Goal: Task Accomplishment & Management: Complete application form

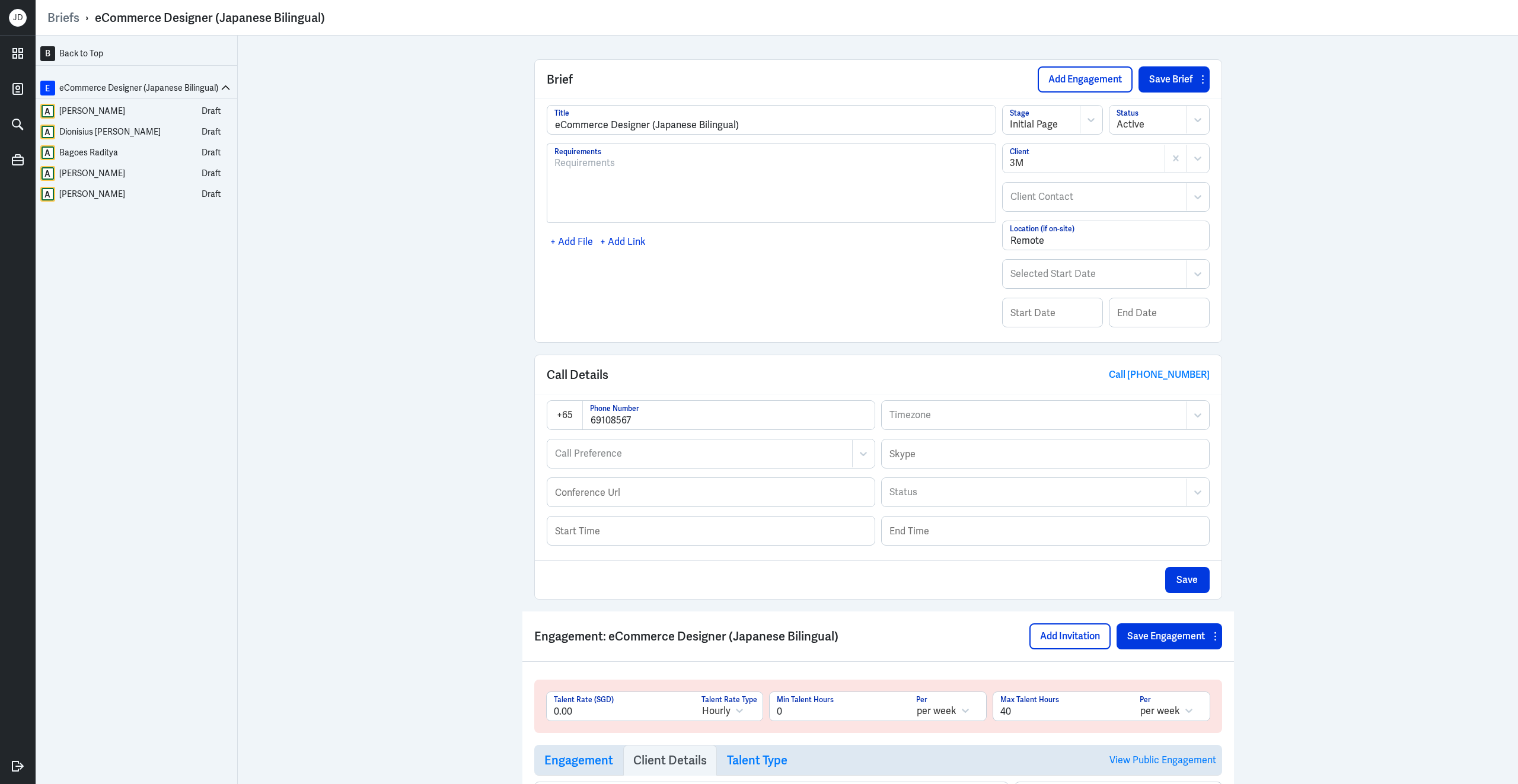
scroll to position [582, 0]
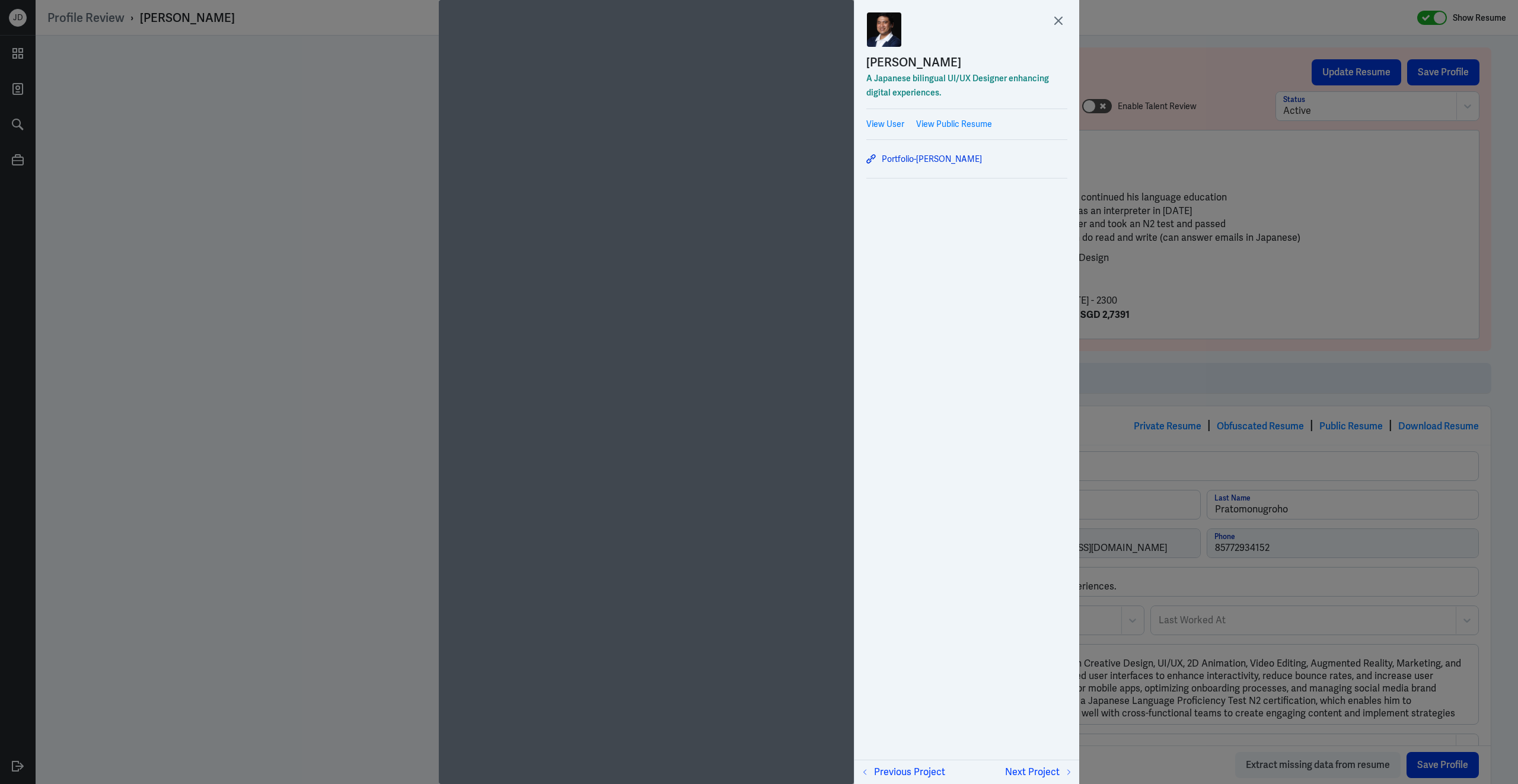
scroll to position [2145, 0]
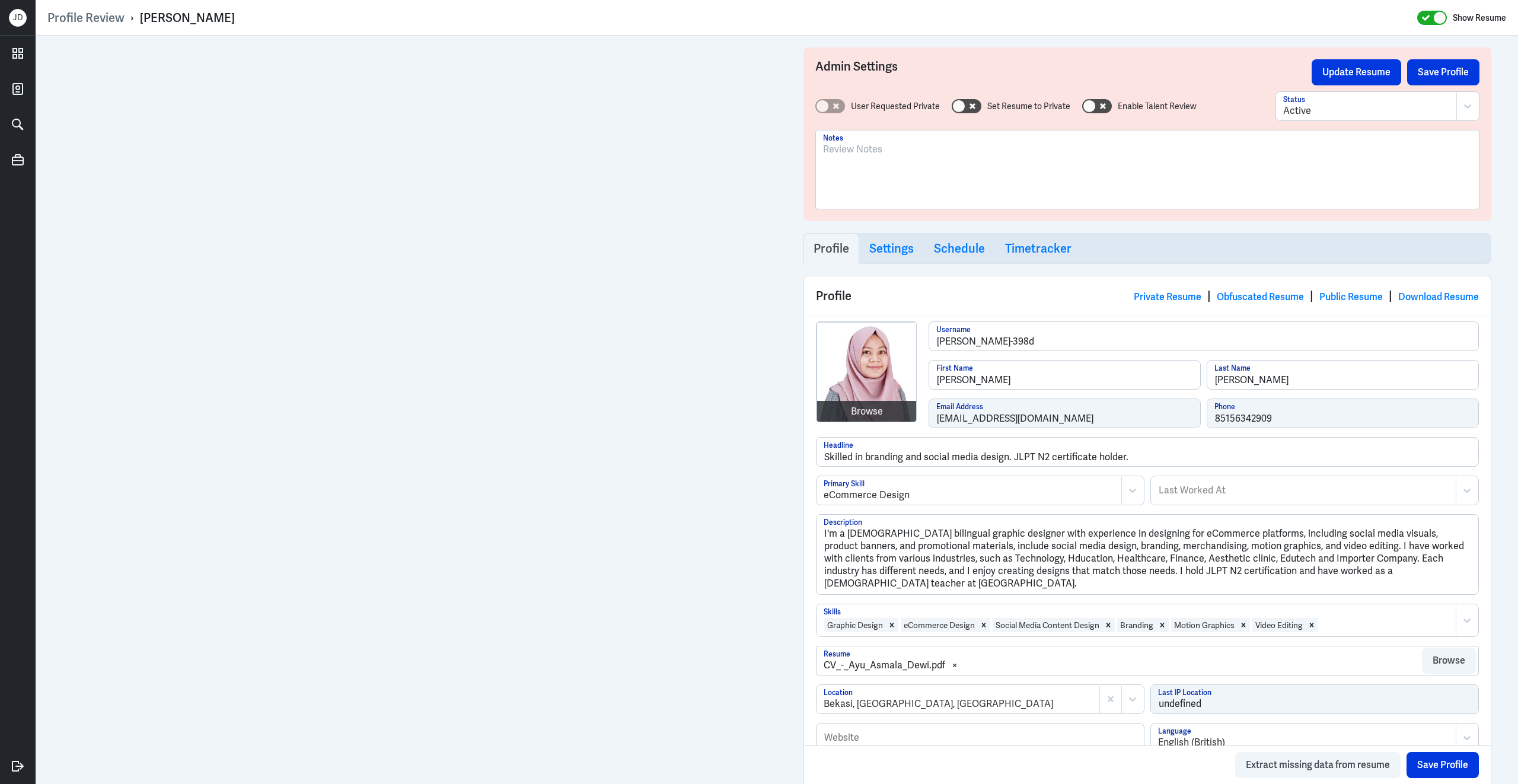
scroll to position [1869, 0]
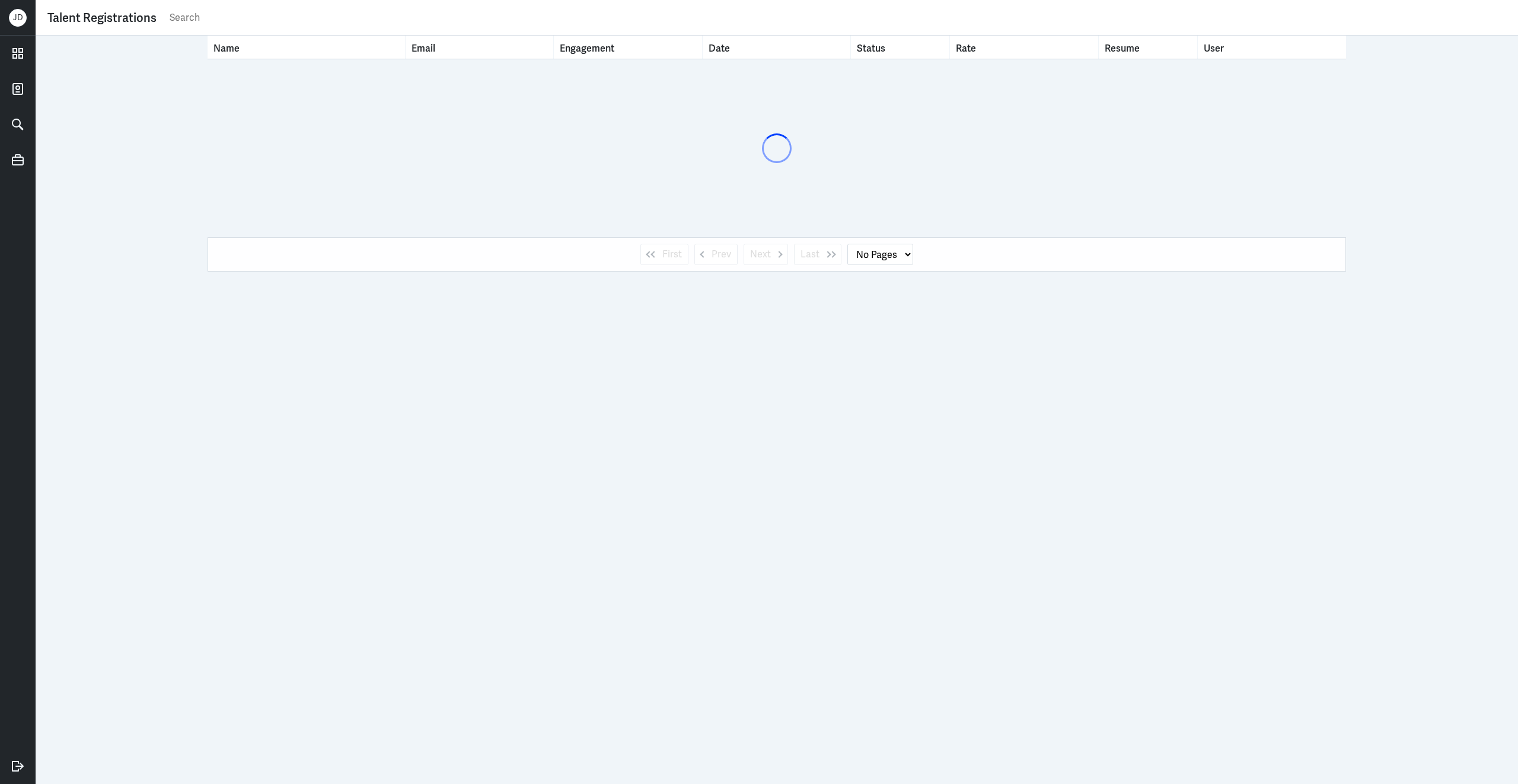
select select "1"
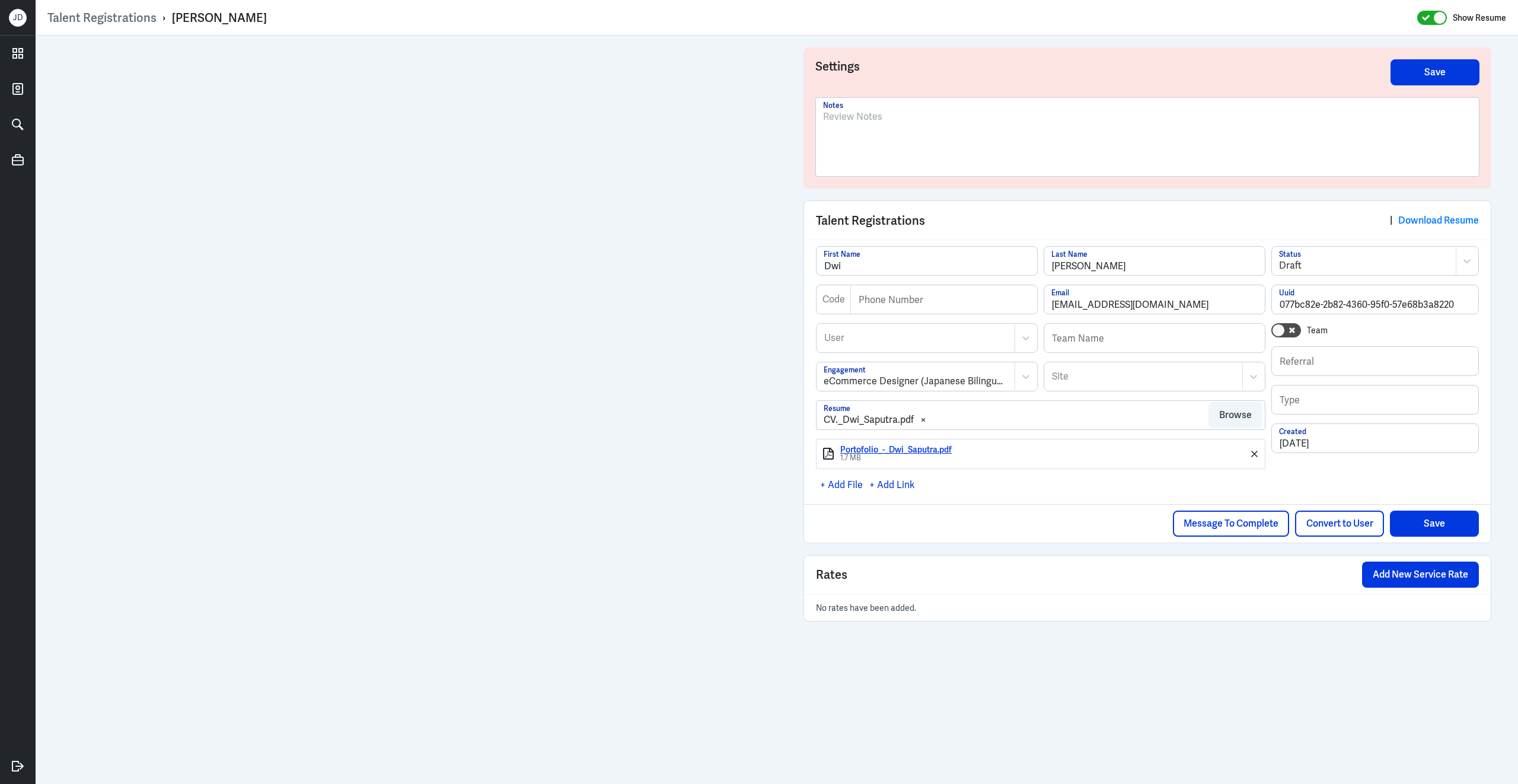
click at [927, 452] on div "Portofolio_-_Dwi_Saputra.pdf" at bounding box center [1045, 450] width 410 height 9
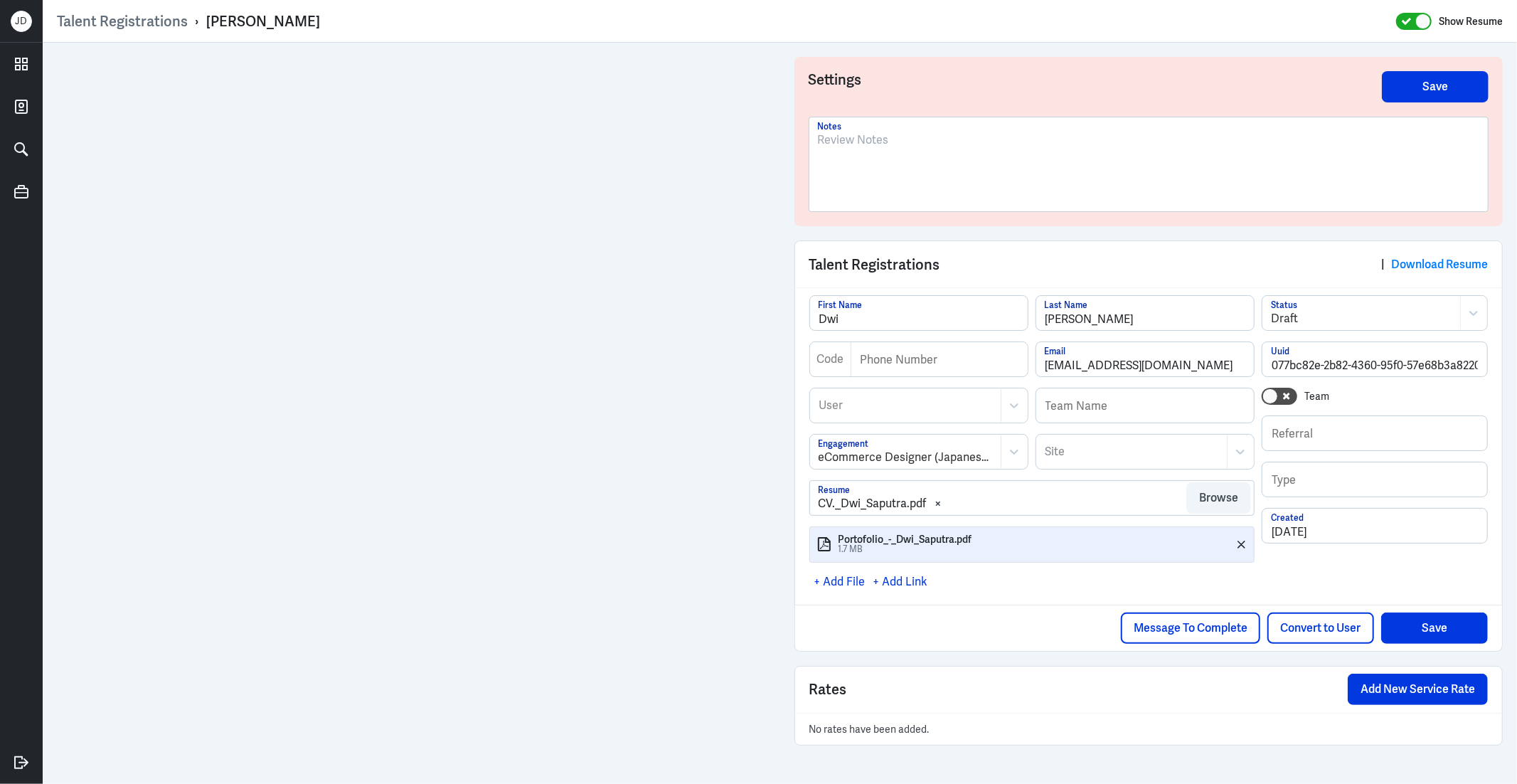
click at [912, 169] on div at bounding box center [1148, 170] width 662 height 76
click at [1464, 100] on div "Settings Save rejected Notes" at bounding box center [1149, 141] width 709 height 169
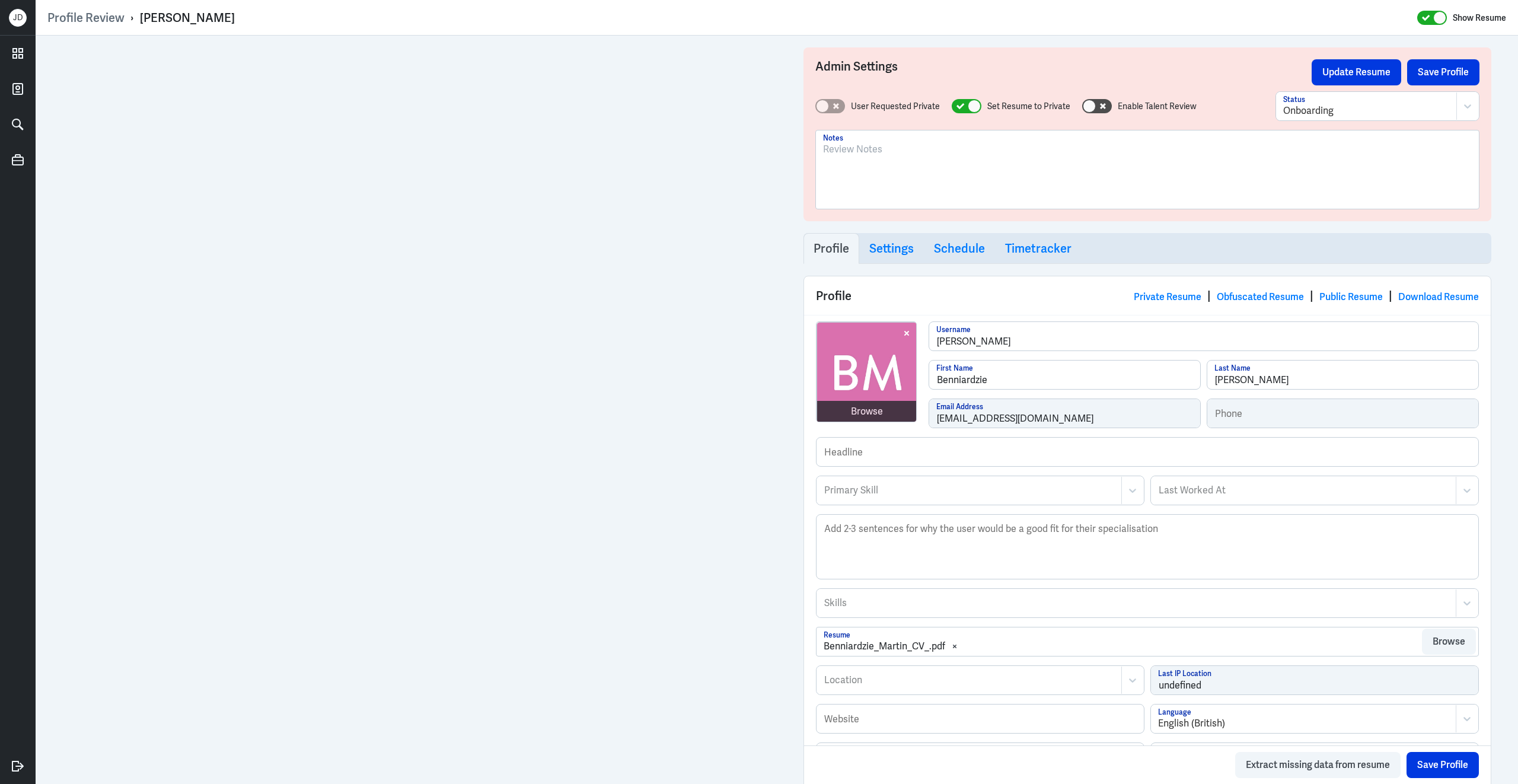
click at [927, 188] on div at bounding box center [1147, 174] width 649 height 64
click at [1429, 77] on button "Save Profile" at bounding box center [1443, 72] width 72 height 26
click at [912, 174] on div at bounding box center [1147, 174] width 649 height 64
click at [887, 422] on div "Browse [PERSON_NAME] Username Rohini First Name [PERSON_NAME] Last Name [EMAIL_…" at bounding box center [1147, 379] width 663 height 115
drag, startPoint x: 140, startPoint y: 17, endPoint x: 244, endPoint y: 17, distance: 104.0
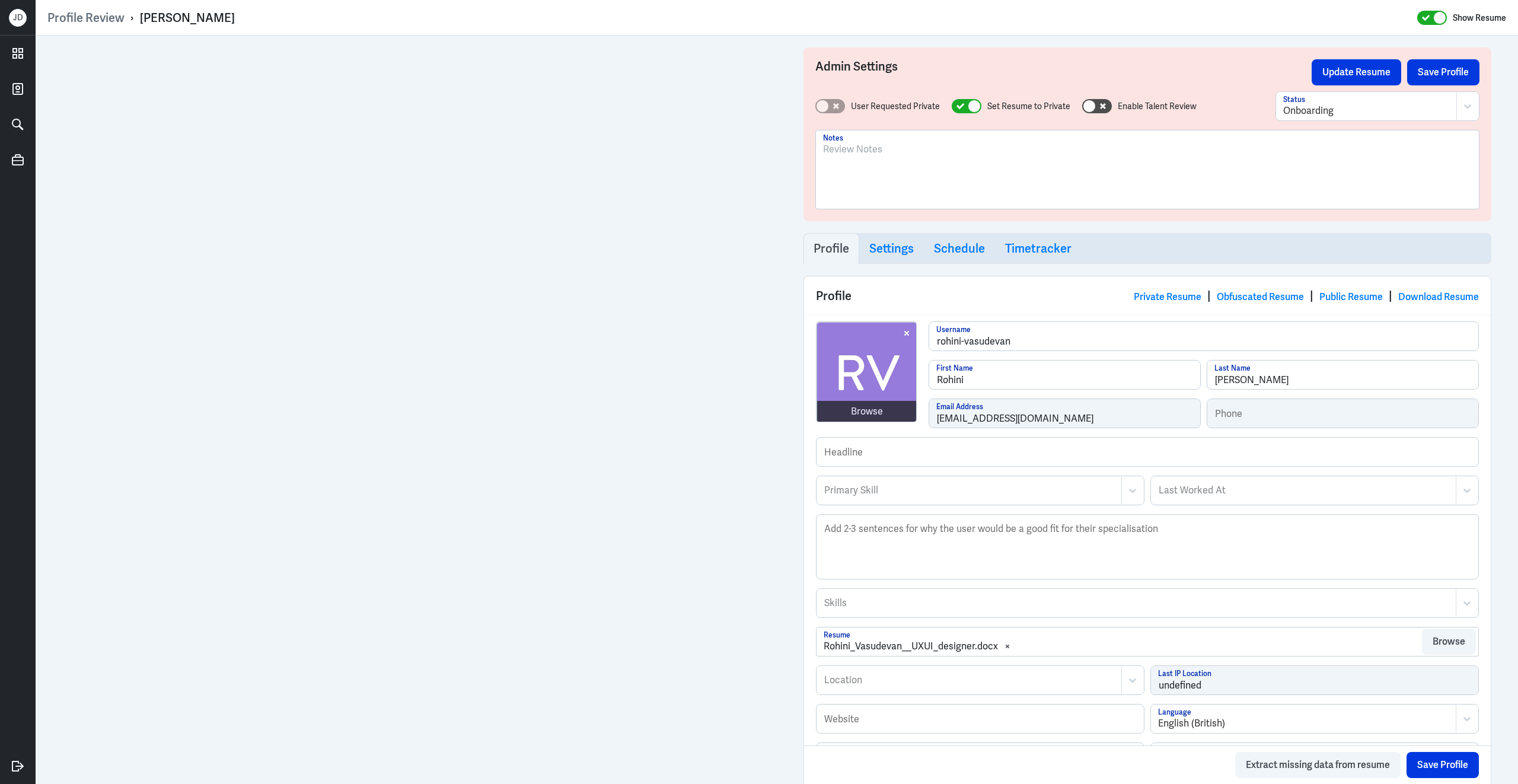
click at [244, 17] on div "Profile Review › [PERSON_NAME] Show Resume" at bounding box center [776, 17] width 1459 height 15
copy div "[PERSON_NAME]"
click at [977, 187] on div at bounding box center [1147, 174] width 649 height 64
click at [1442, 71] on button "Save Profile" at bounding box center [1443, 72] width 72 height 26
drag, startPoint x: 140, startPoint y: 17, endPoint x: 260, endPoint y: 17, distance: 120.0
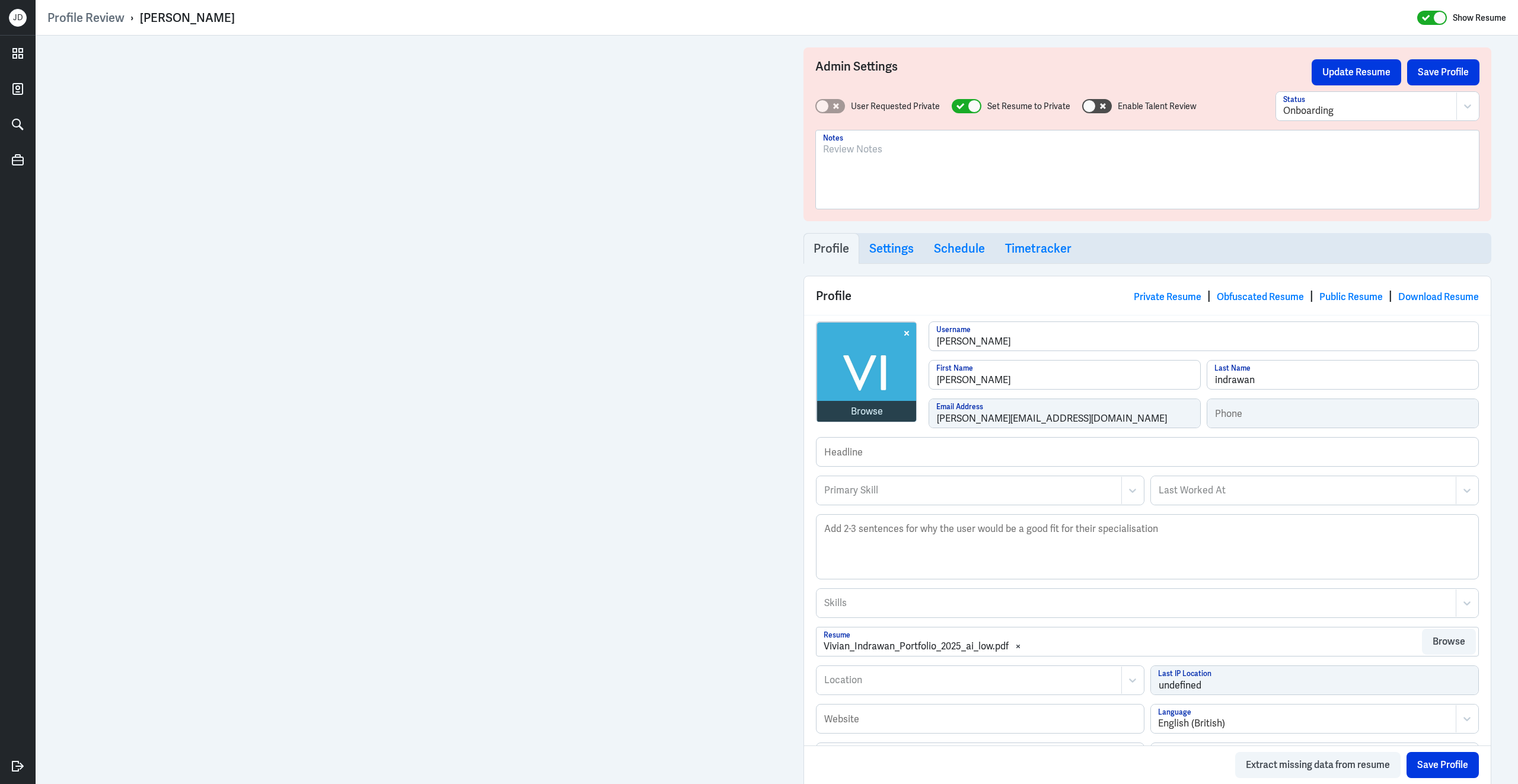
click at [260, 17] on div "Profile Review › vivian indrawan Show Resume" at bounding box center [776, 17] width 1459 height 15
copy div "vivian indrawan"
click at [959, 189] on div at bounding box center [1147, 174] width 649 height 64
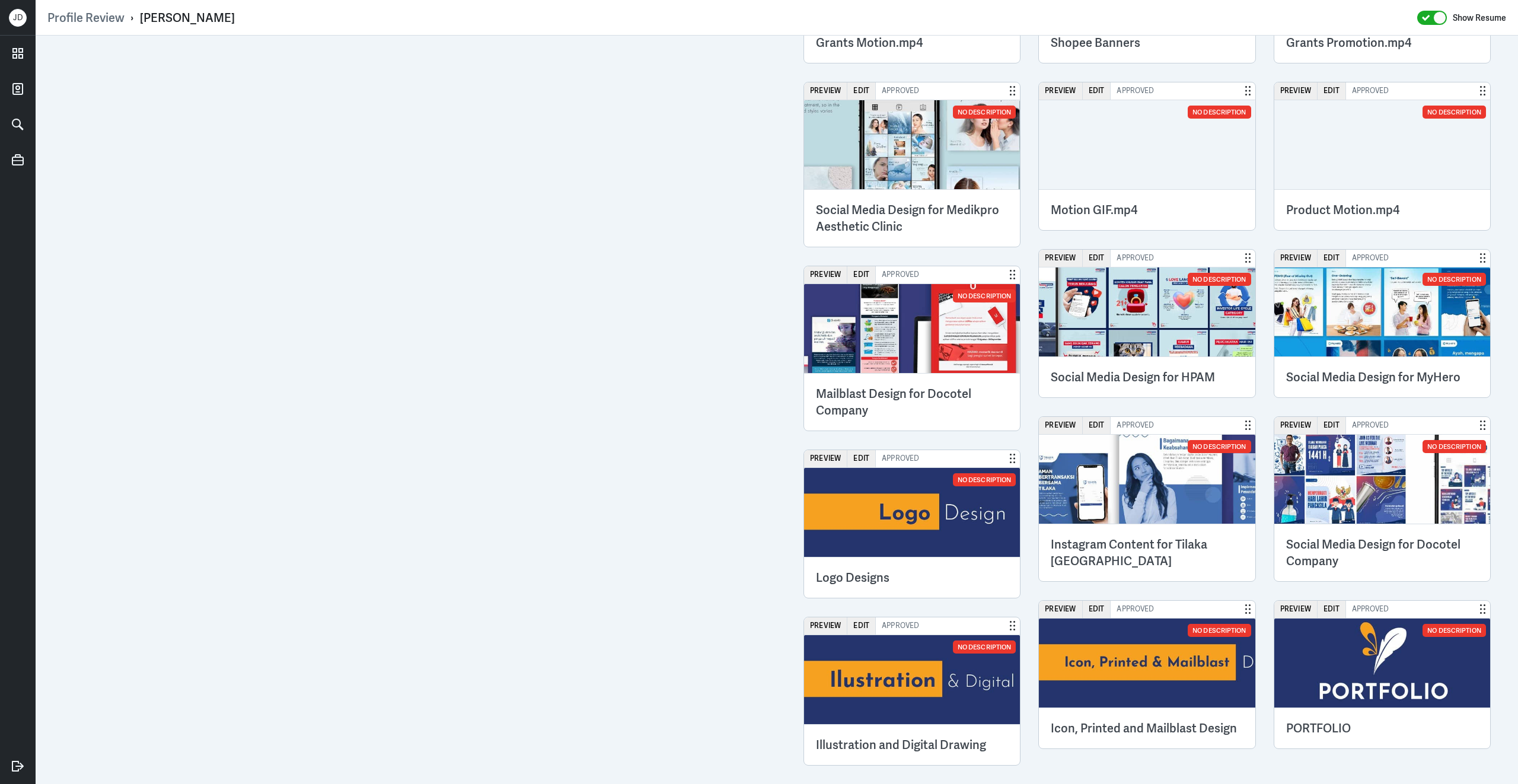
scroll to position [1869, 0]
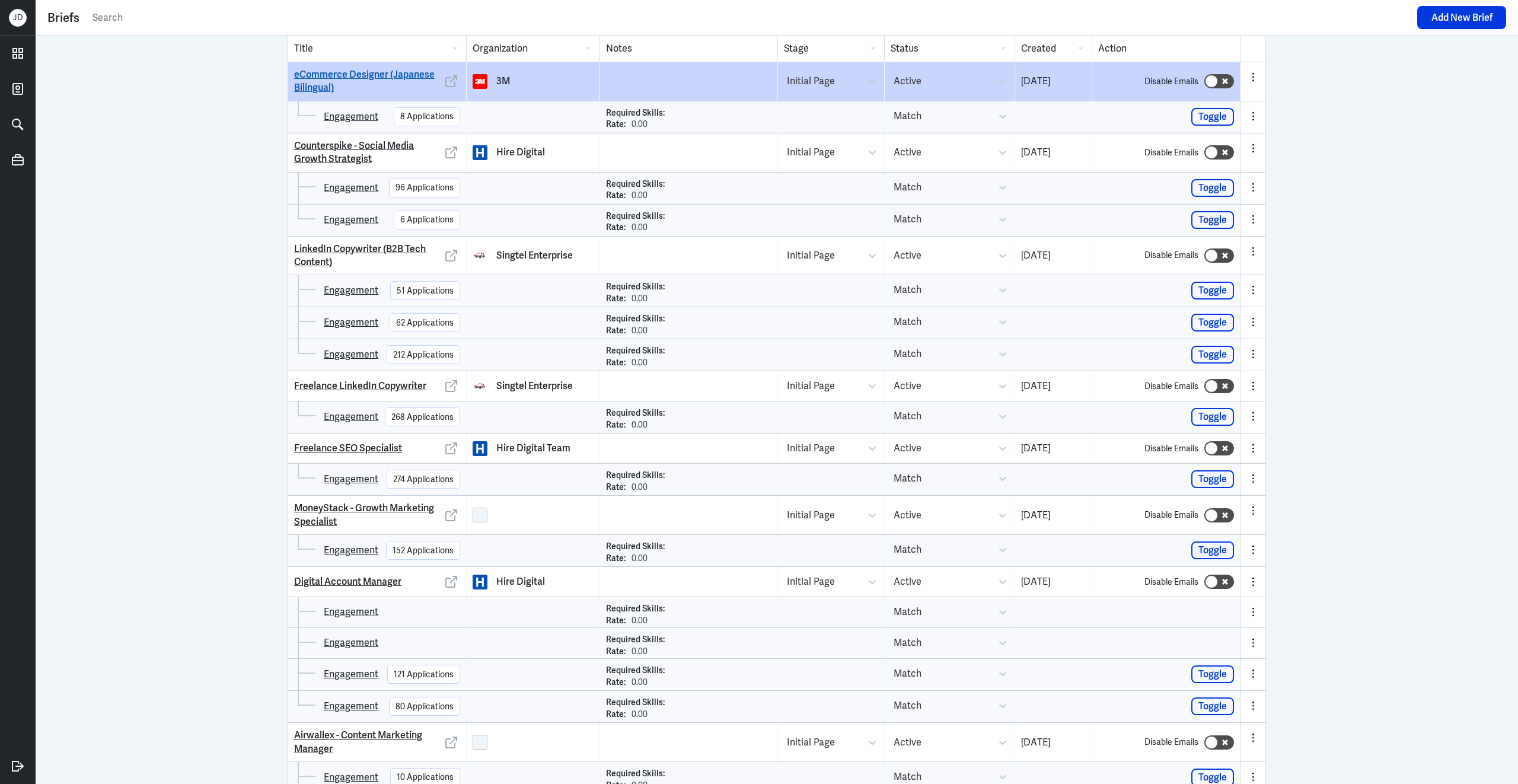
click at [398, 74] on link "eCommerce Designer (Japanese Bilingual)" at bounding box center [367, 81] width 148 height 27
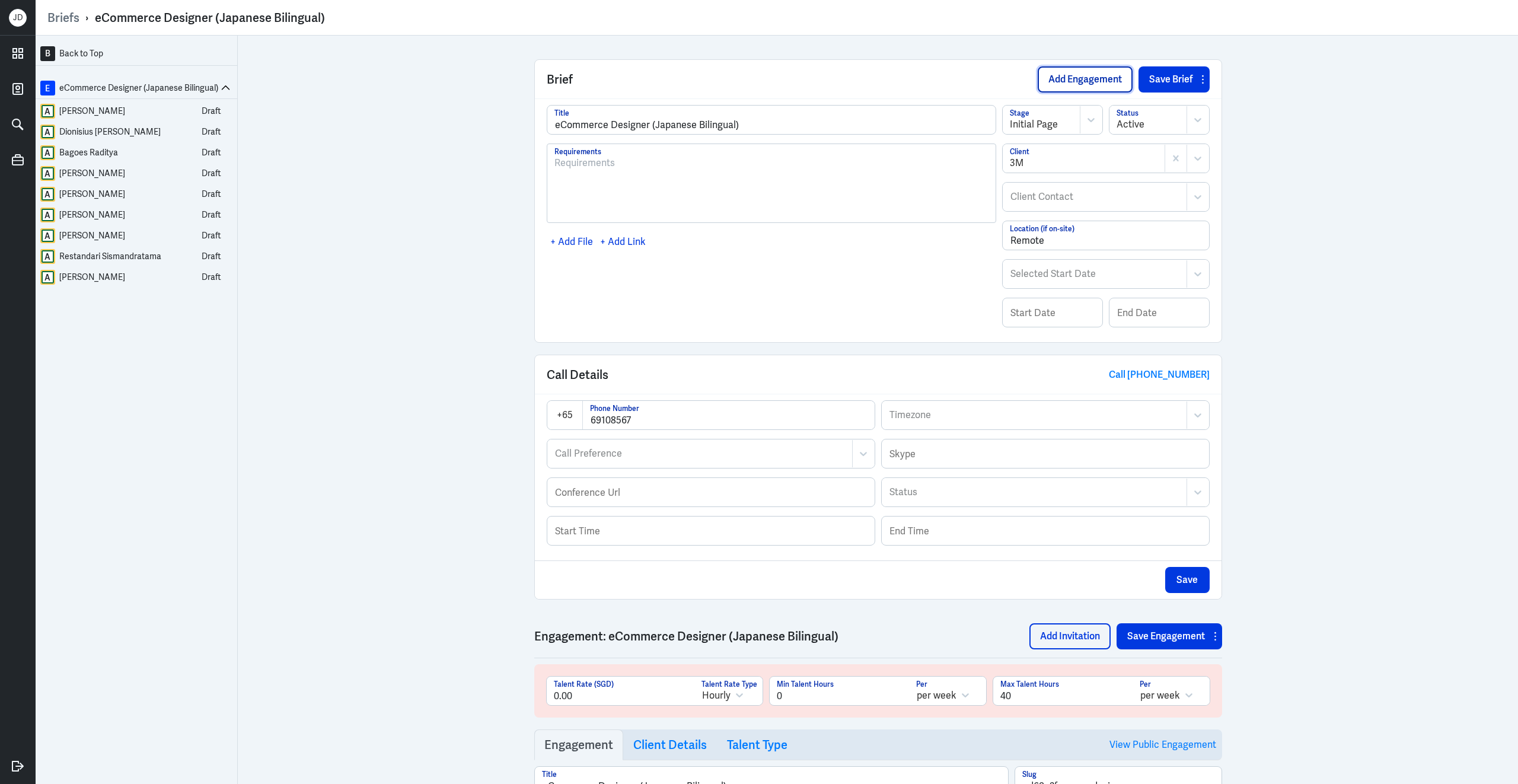
click at [1104, 79] on button "Add Engagement" at bounding box center [1085, 79] width 95 height 26
click at [184, 310] on link "E eCommerce Designer (Japanese Bilingual)" at bounding box center [137, 310] width 193 height 15
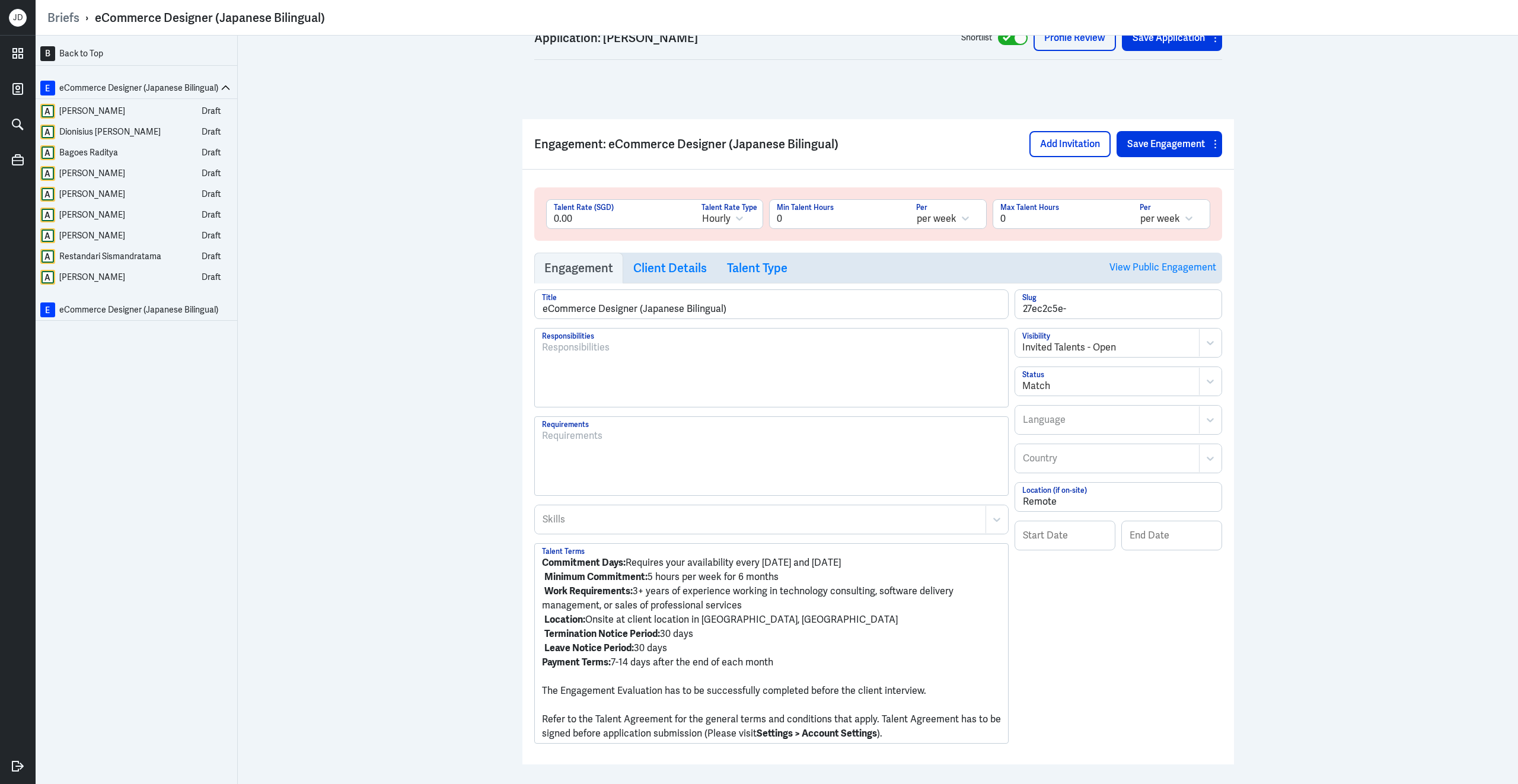
scroll to position [4661, 0]
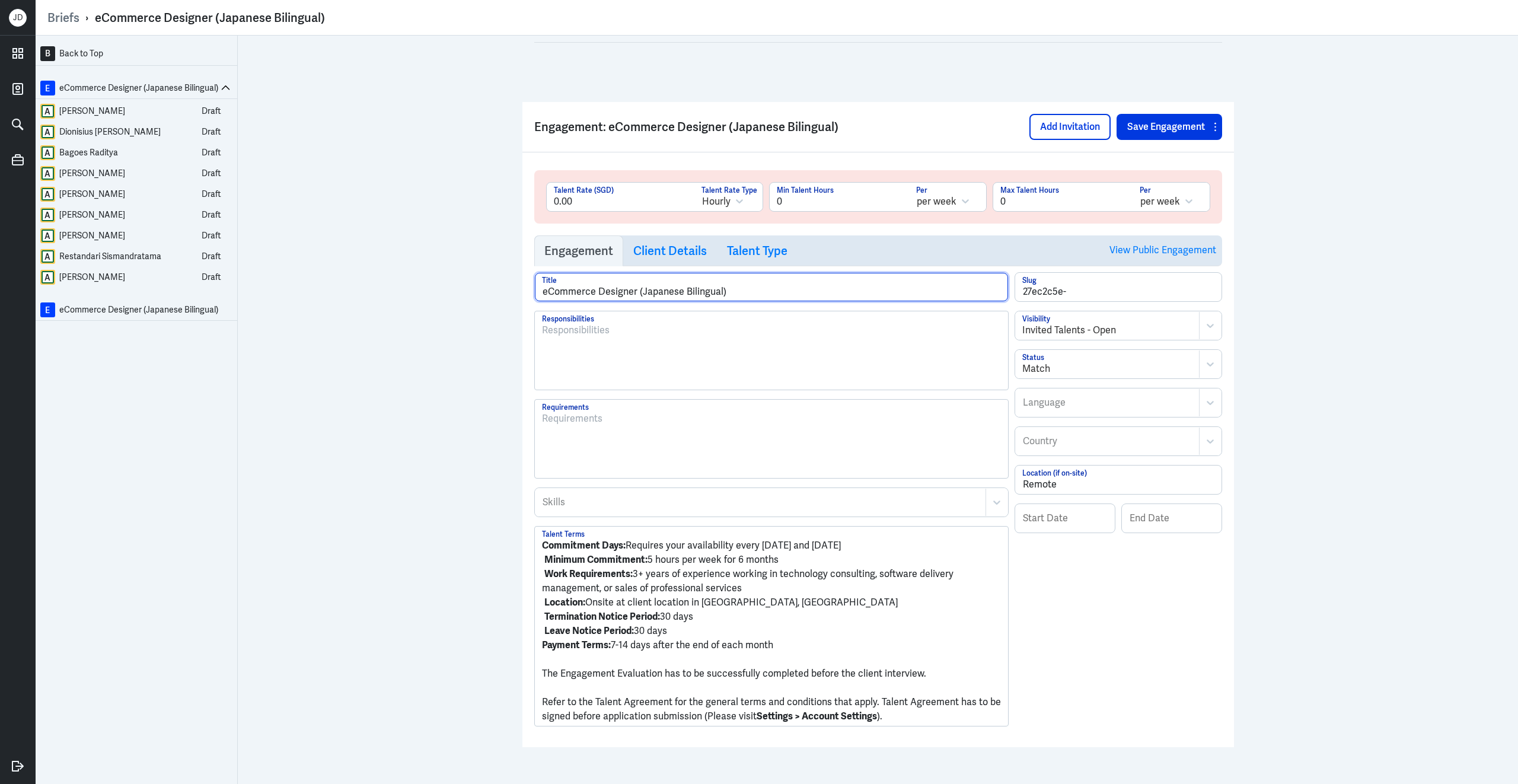
drag, startPoint x: 594, startPoint y: 326, endPoint x: 507, endPoint y: 326, distance: 87.0
click at [507, 326] on div "B Back to Top E eCommerce Designer (Japanese Bilingual) A Iqbal Mahardhika Draf…" at bounding box center [776, 410] width 1482 height 748
type input "Graphic Designer (Japanese Bilingual)"
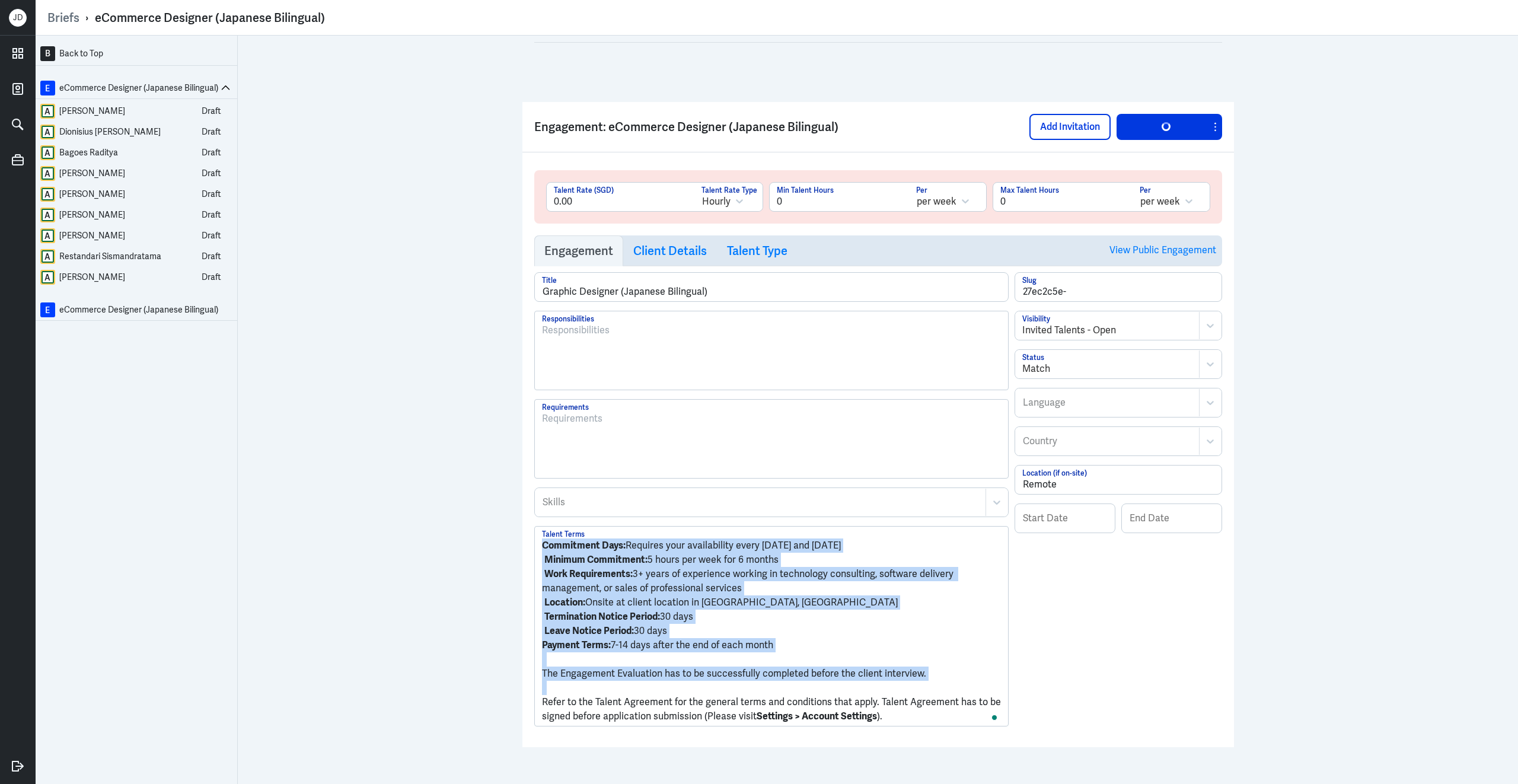
drag, startPoint x: 543, startPoint y: 738, endPoint x: 521, endPoint y: 564, distance: 175.4
click at [521, 564] on div "B Back to Top E eCommerce Designer (Japanese Bilingual) A Iqbal Mahardhika Draf…" at bounding box center [776, 410] width 1482 height 748
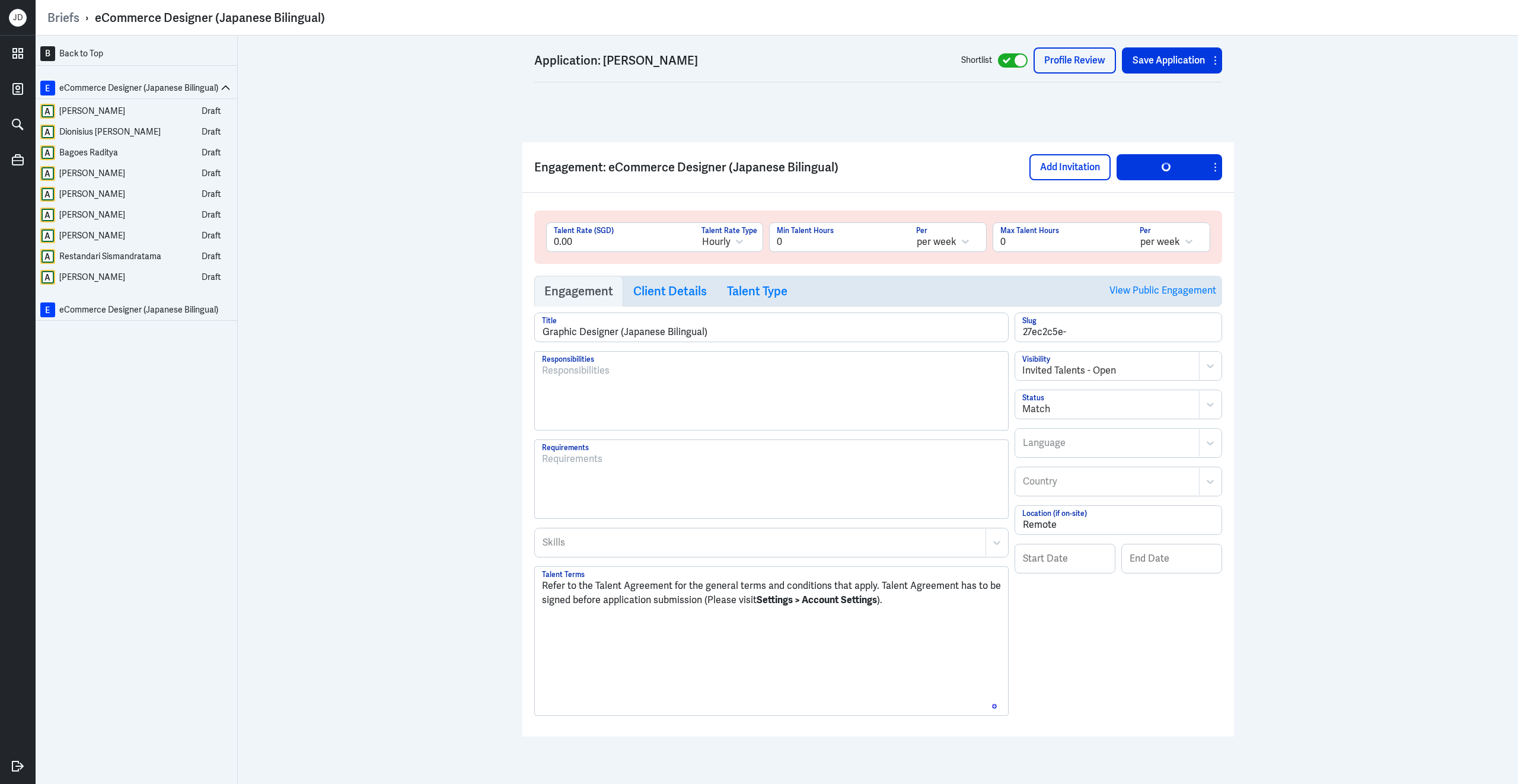
scroll to position [4654, 0]
drag, startPoint x: 1018, startPoint y: 240, endPoint x: 972, endPoint y: 240, distance: 46.0
click at [972, 240] on div "0.00 Talent Rate (SGD) Hourly Talent Rate Type 0 Min Talent Hours per week Per …" at bounding box center [877, 241] width 664 height 39
type input "40"
click at [1147, 332] on input "27ec2c5e-" at bounding box center [1118, 326] width 206 height 28
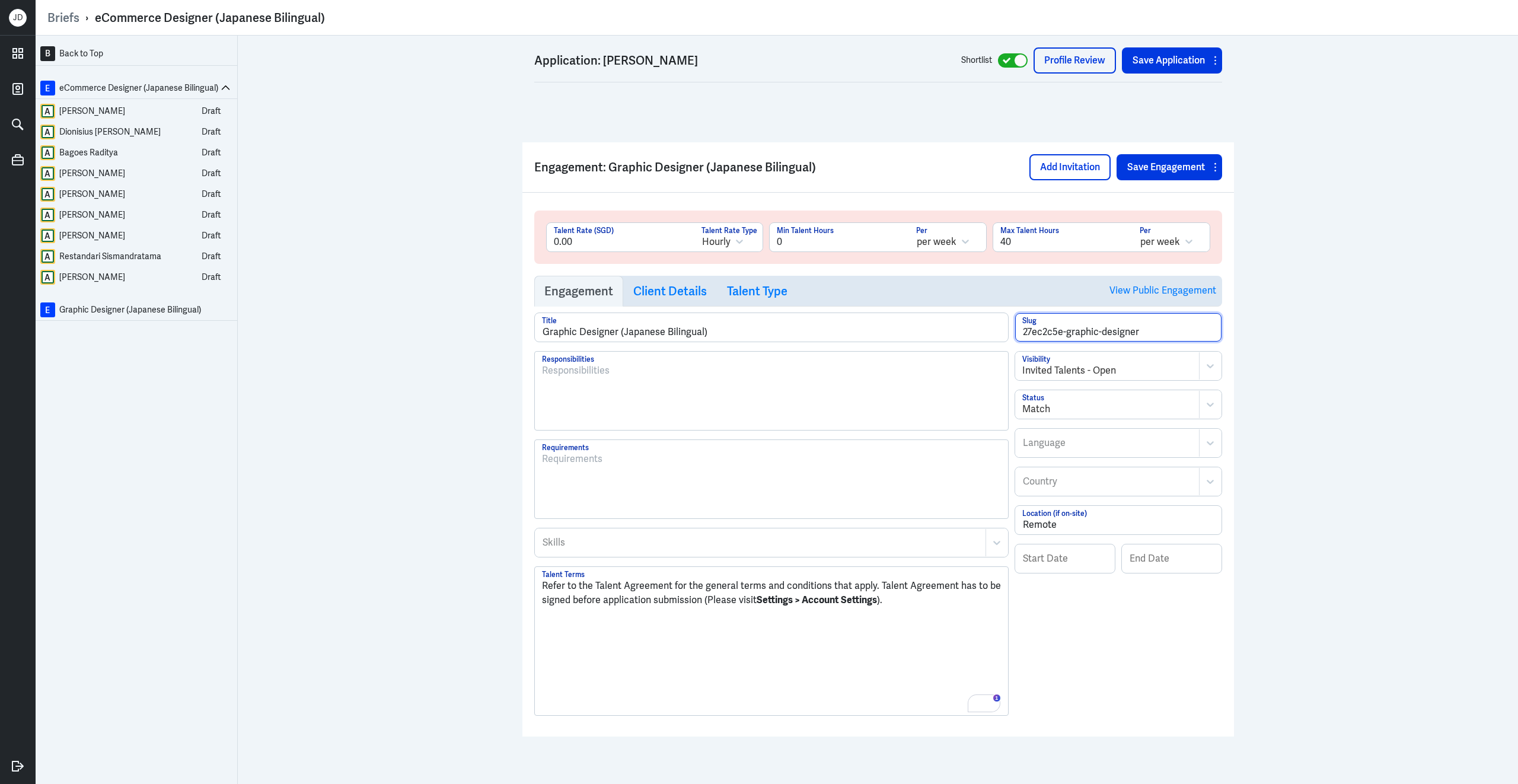
type input "27ec2c5e-graphic-designer"
click at [1132, 375] on div at bounding box center [1107, 370] width 170 height 14
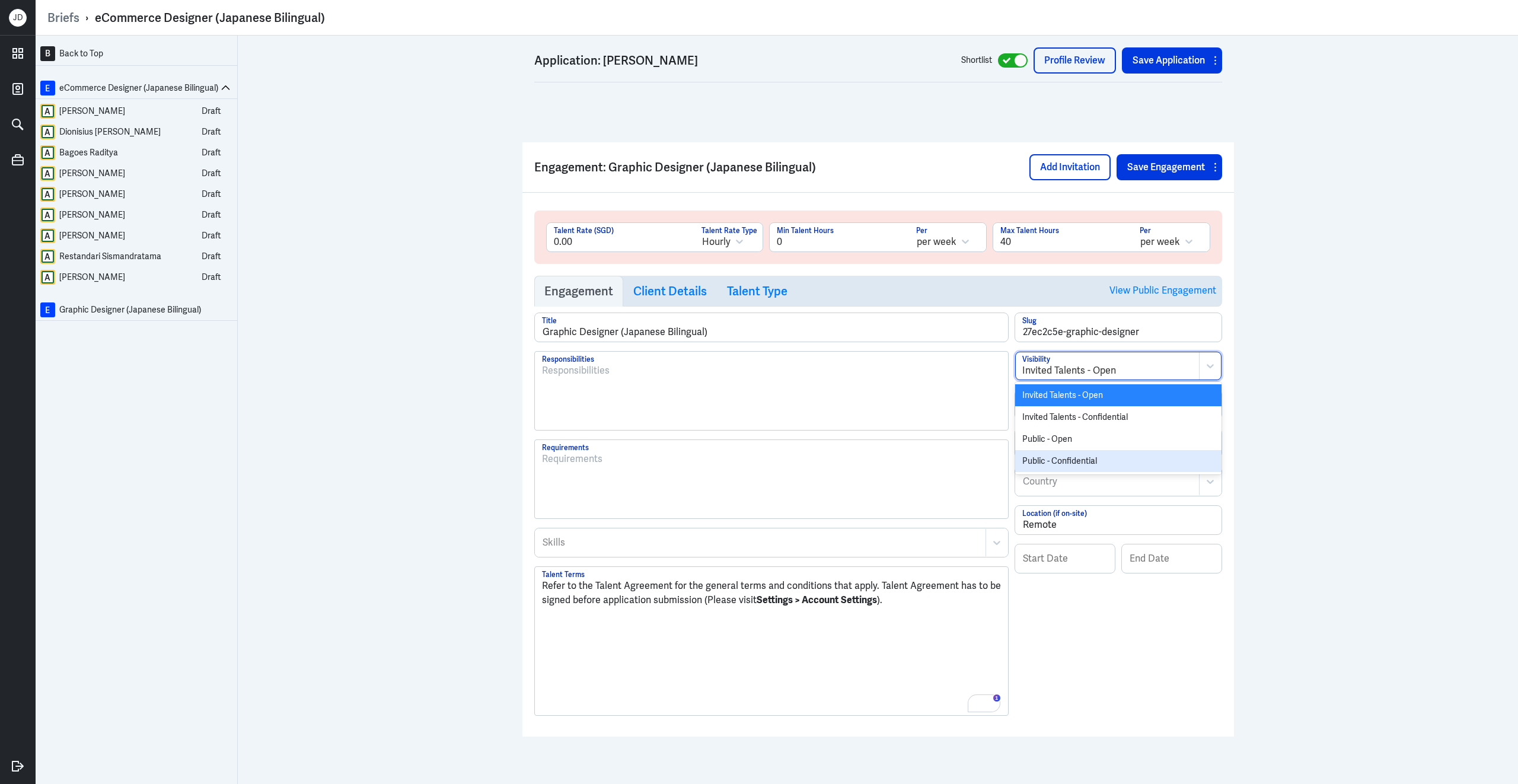
click at [1088, 461] on div "Public - Confidential" at bounding box center [1118, 461] width 206 height 22
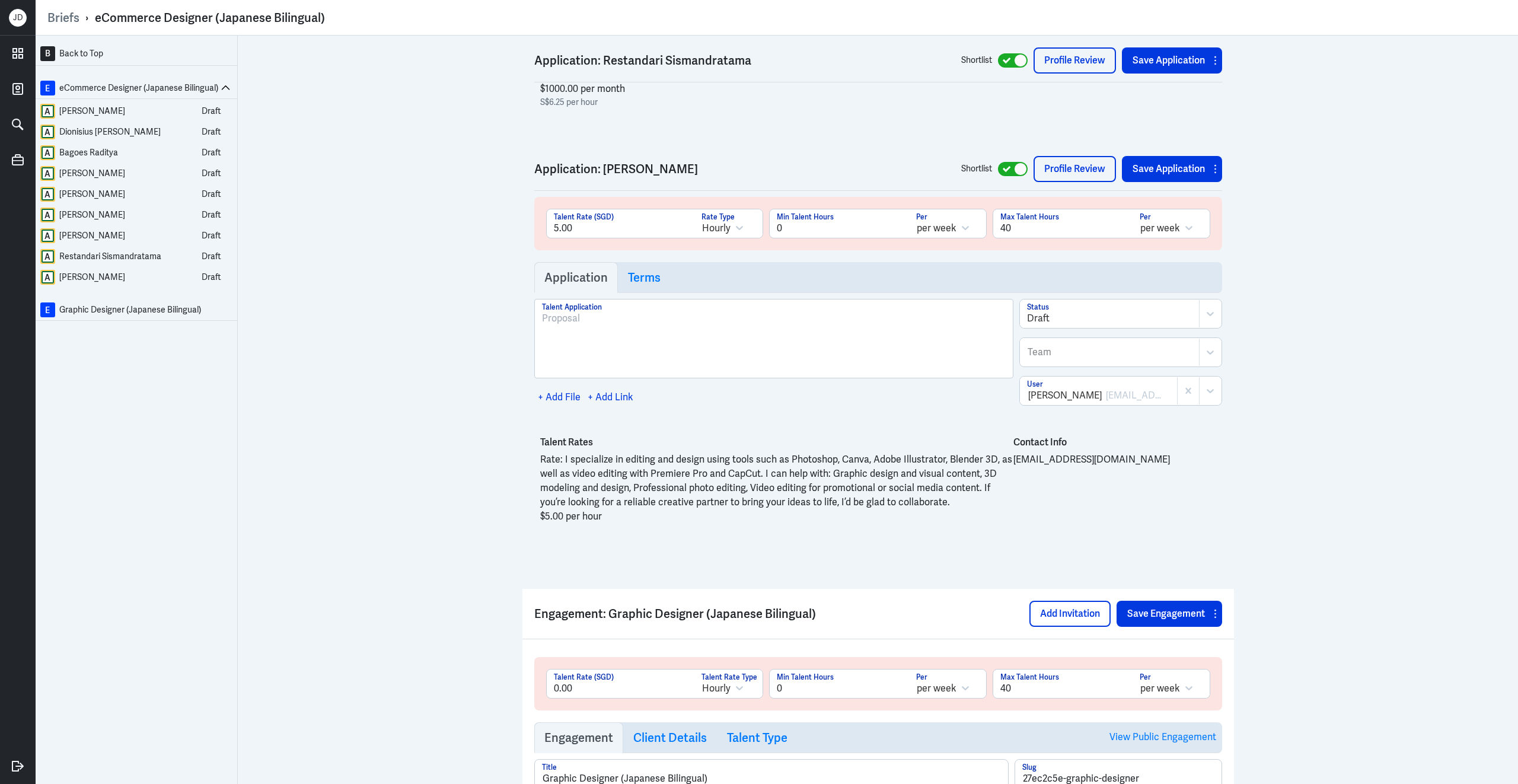
scroll to position [4167, 0]
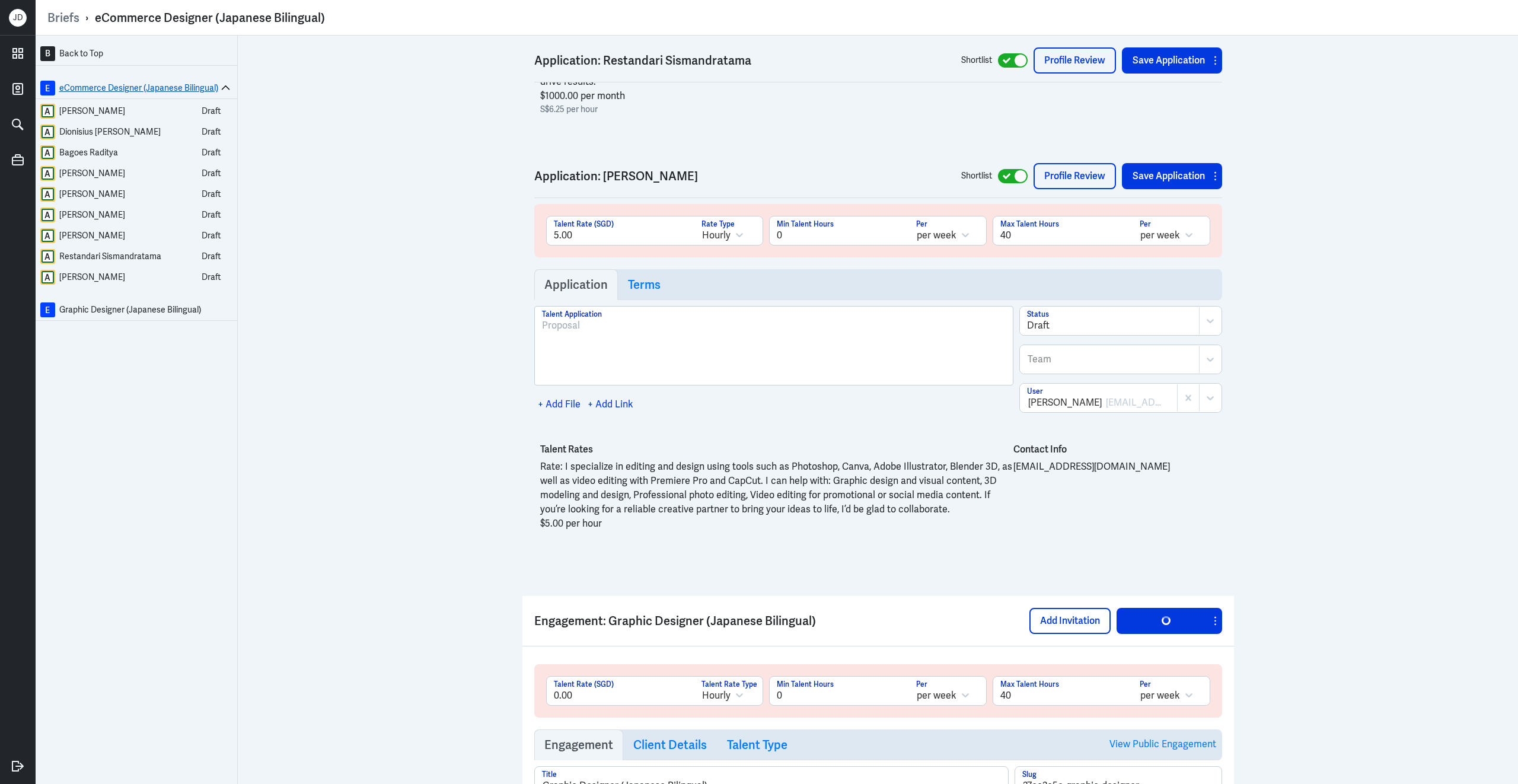
click at [203, 88] on link "E eCommerce Designer (Japanese Bilingual)" at bounding box center [129, 88] width 178 height 15
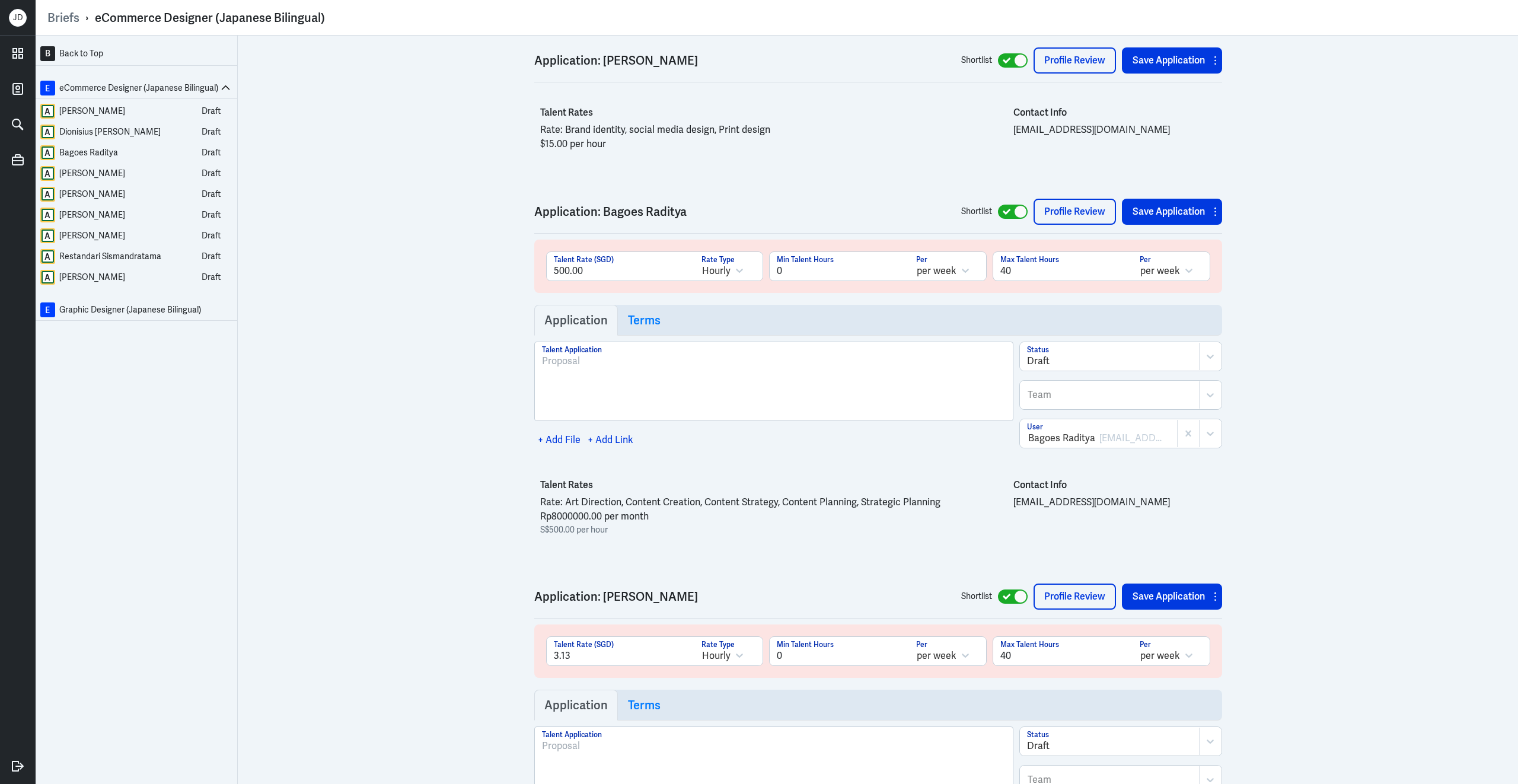
scroll to position [2332, 0]
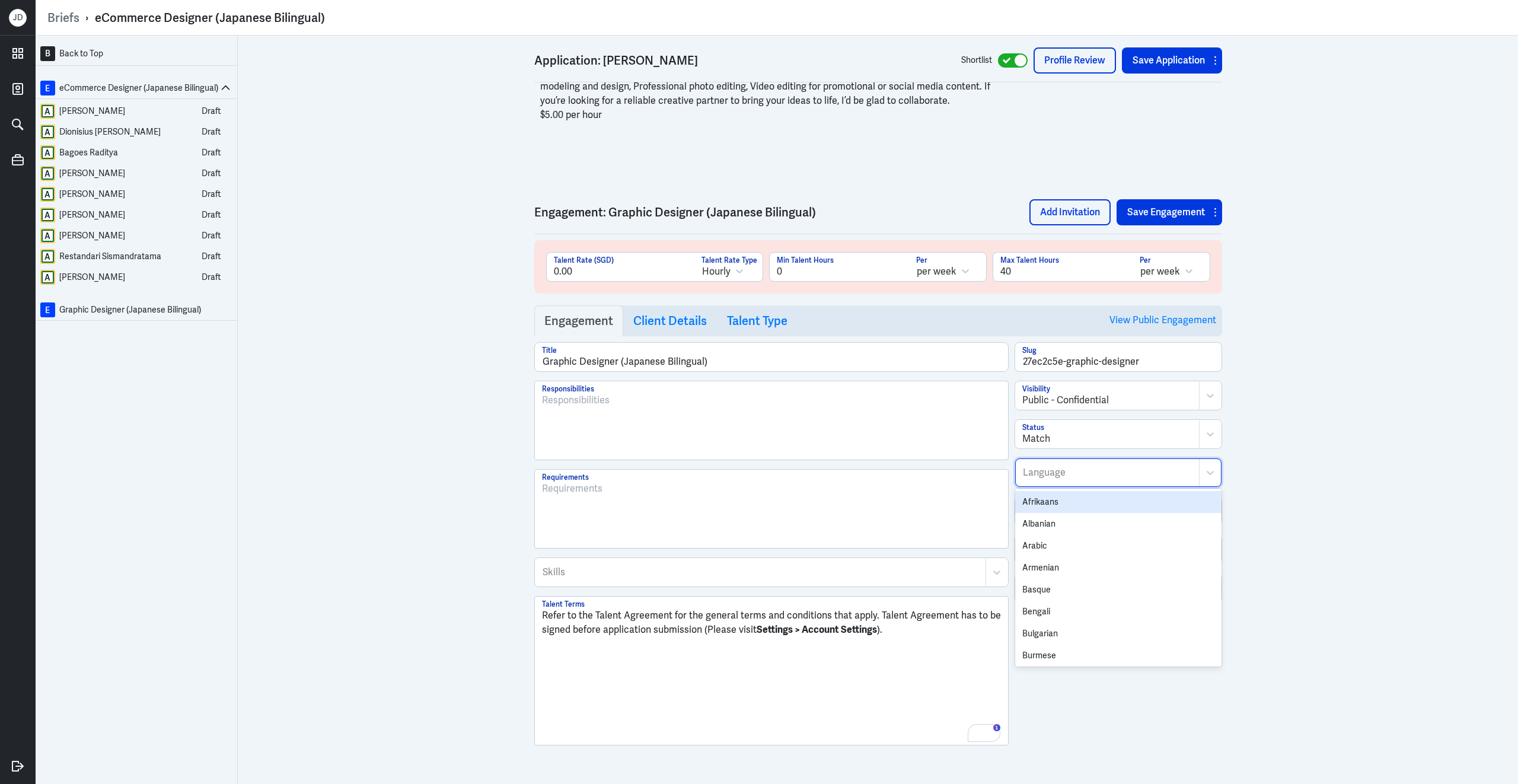
click at [1068, 480] on div at bounding box center [1107, 472] width 172 height 14
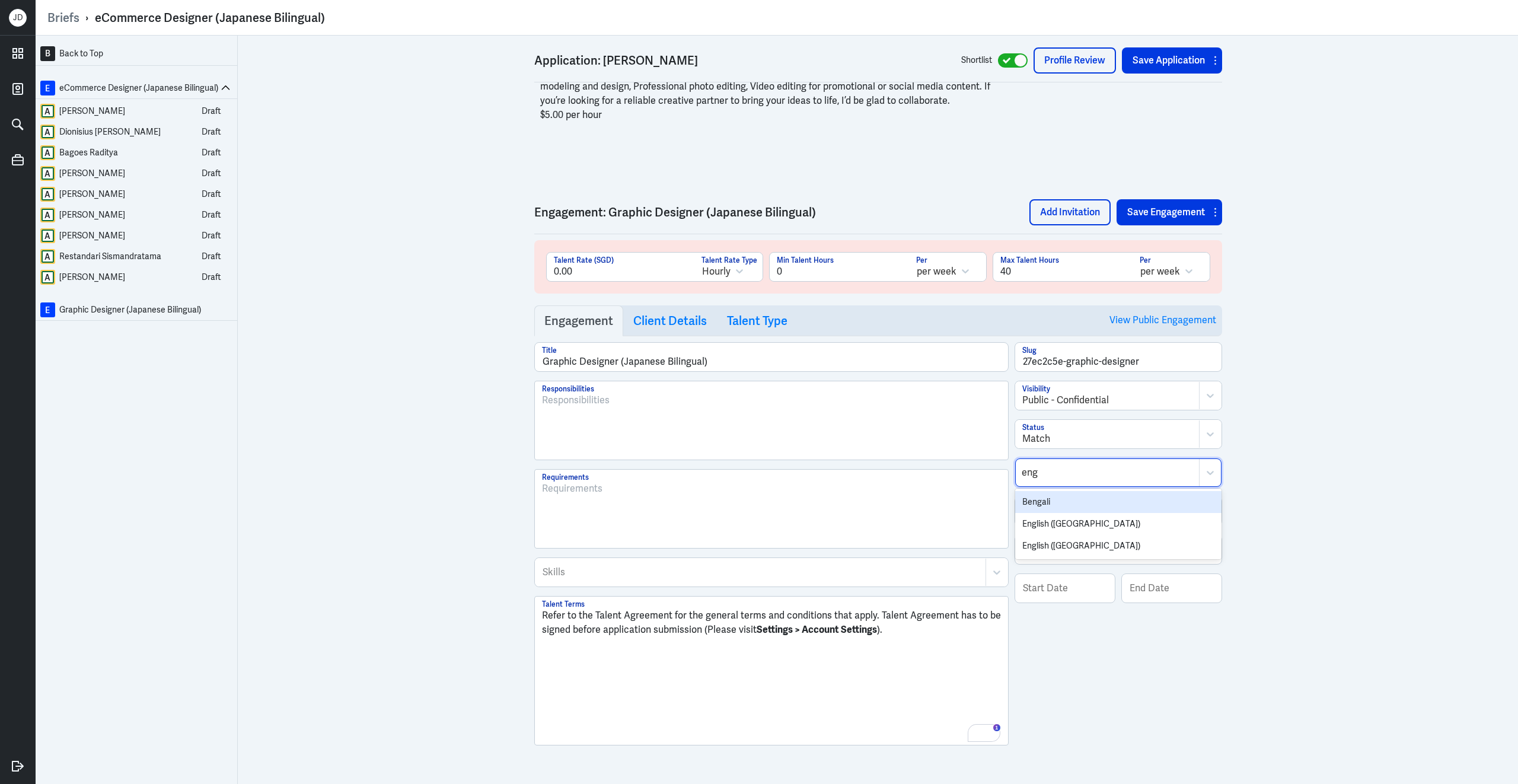
type input "eng"
click at [1331, 473] on div "B Back to Top E eCommerce Designer (Japanese Bilingual) A Iqbal Mahardhika Draf…" at bounding box center [776, 410] width 1482 height 748
click at [1087, 513] on div at bounding box center [1107, 511] width 172 height 14
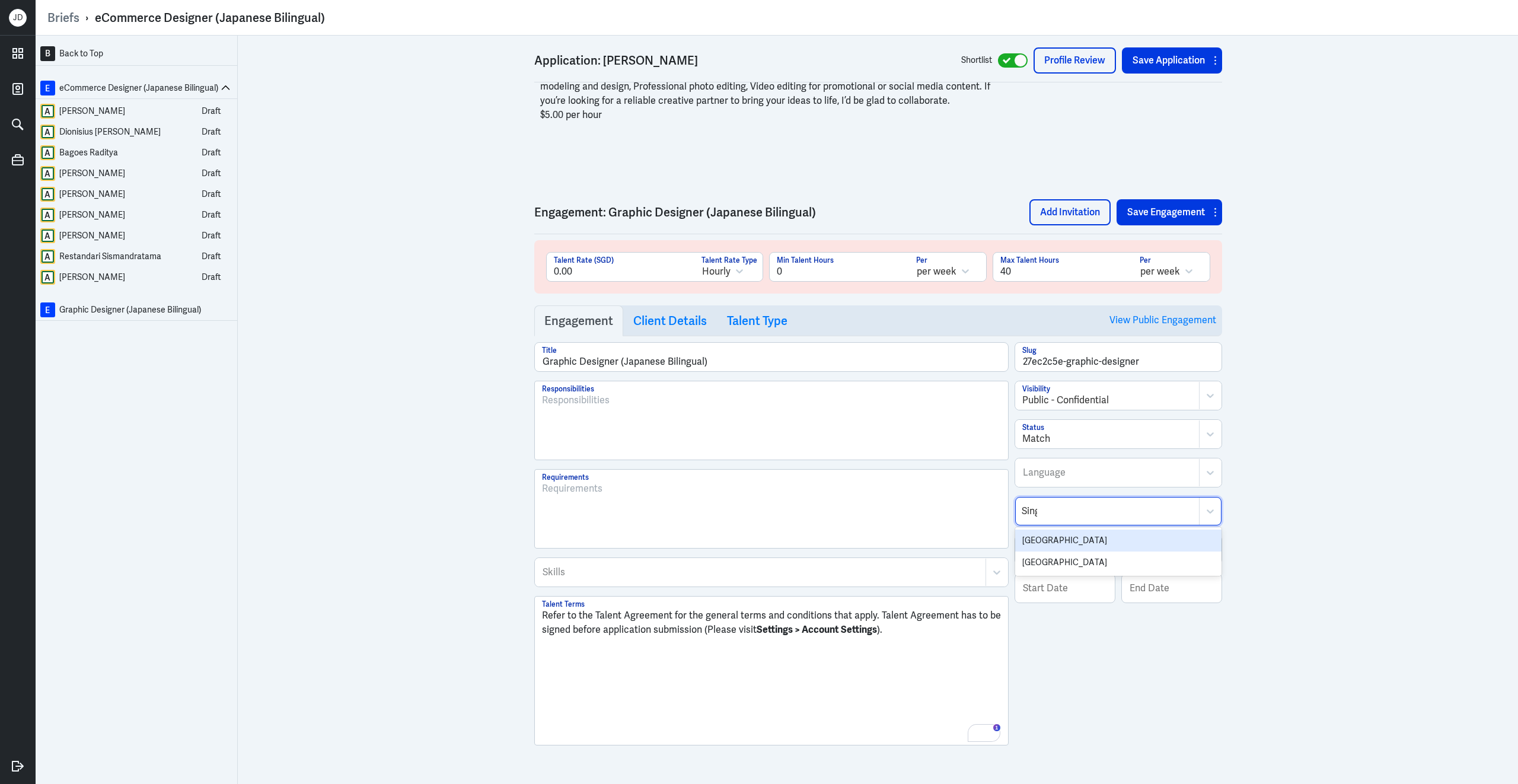
type input "Singa"
click at [1098, 543] on div "Singapore" at bounding box center [1118, 540] width 206 height 22
click at [1356, 490] on div "B Back to Top E eCommerce Designer (Japanese Bilingual) A Iqbal Mahardhika Draf…" at bounding box center [776, 410] width 1482 height 748
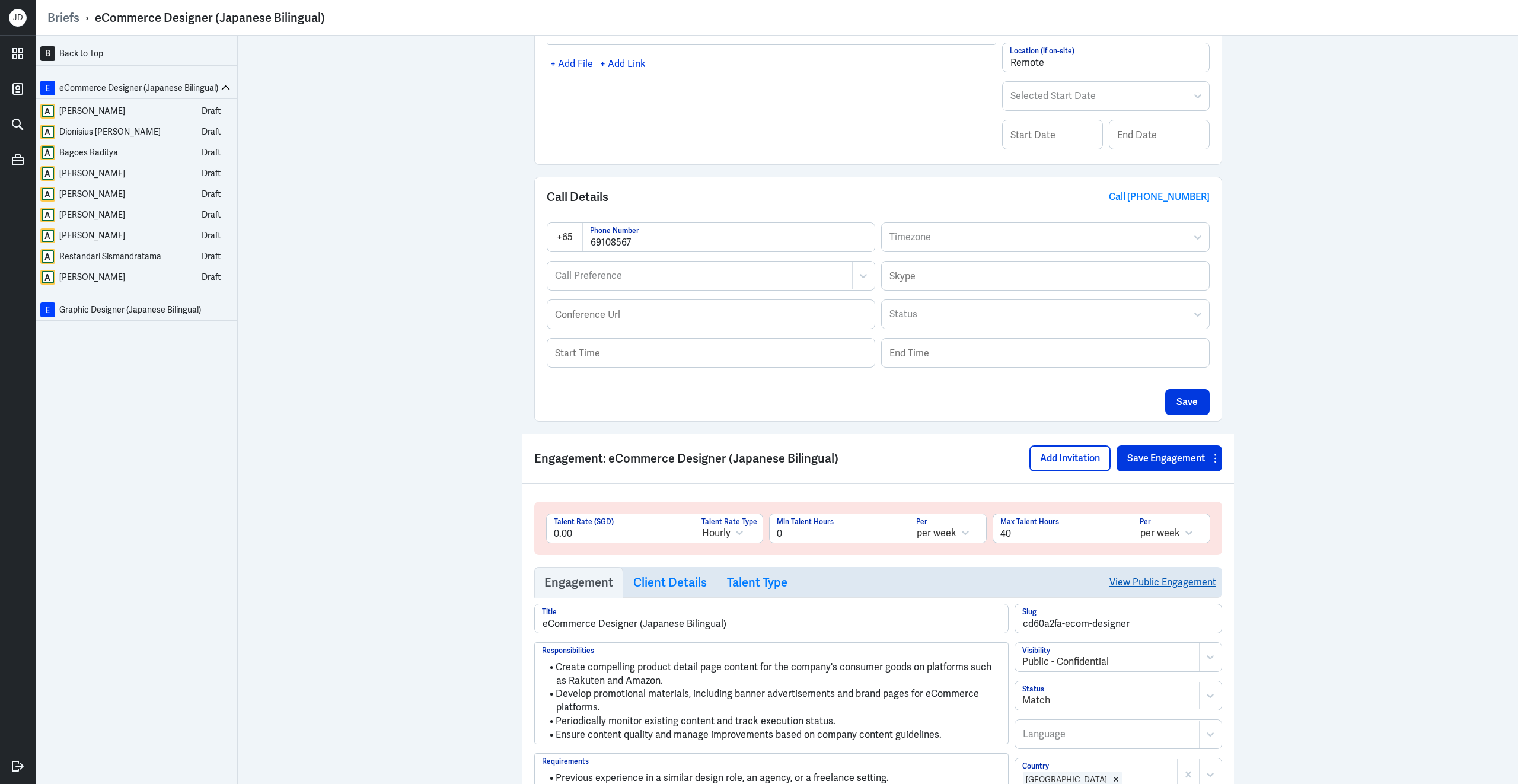
click at [1183, 588] on link "View Public Engagement" at bounding box center [1163, 582] width 107 height 30
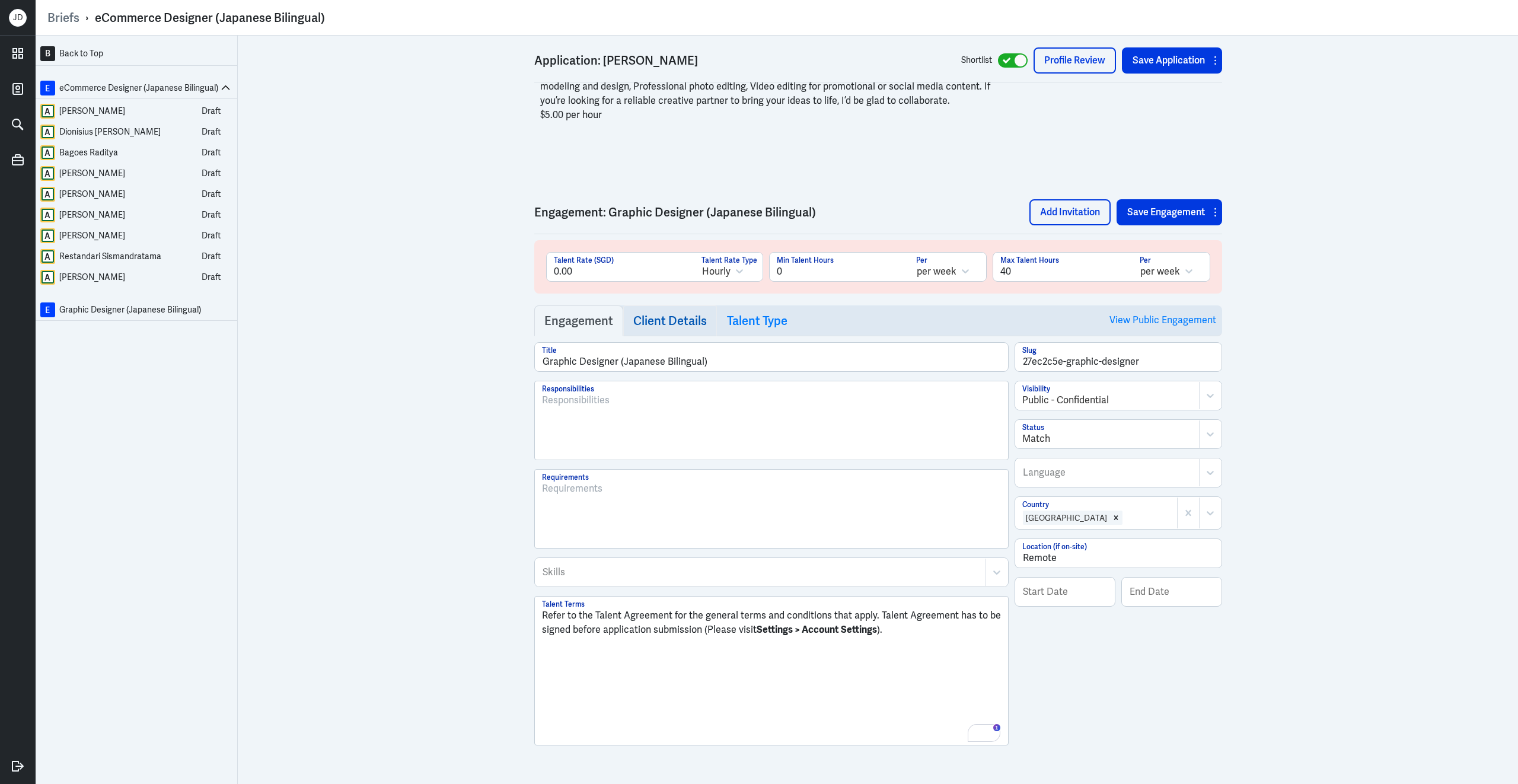
click at [663, 326] on link "Client Details" at bounding box center [669, 320] width 93 height 31
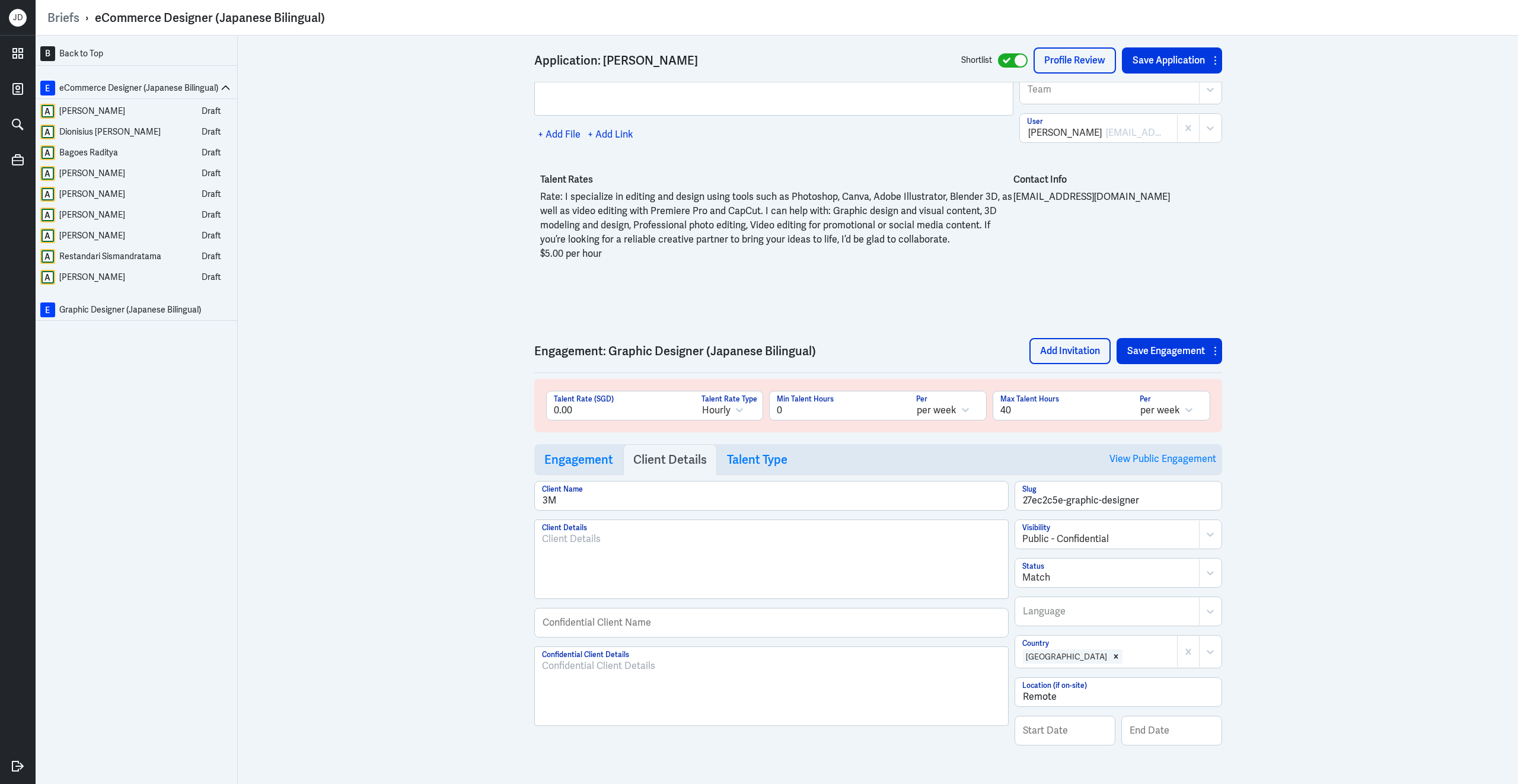
click at [606, 695] on div at bounding box center [771, 691] width 459 height 64
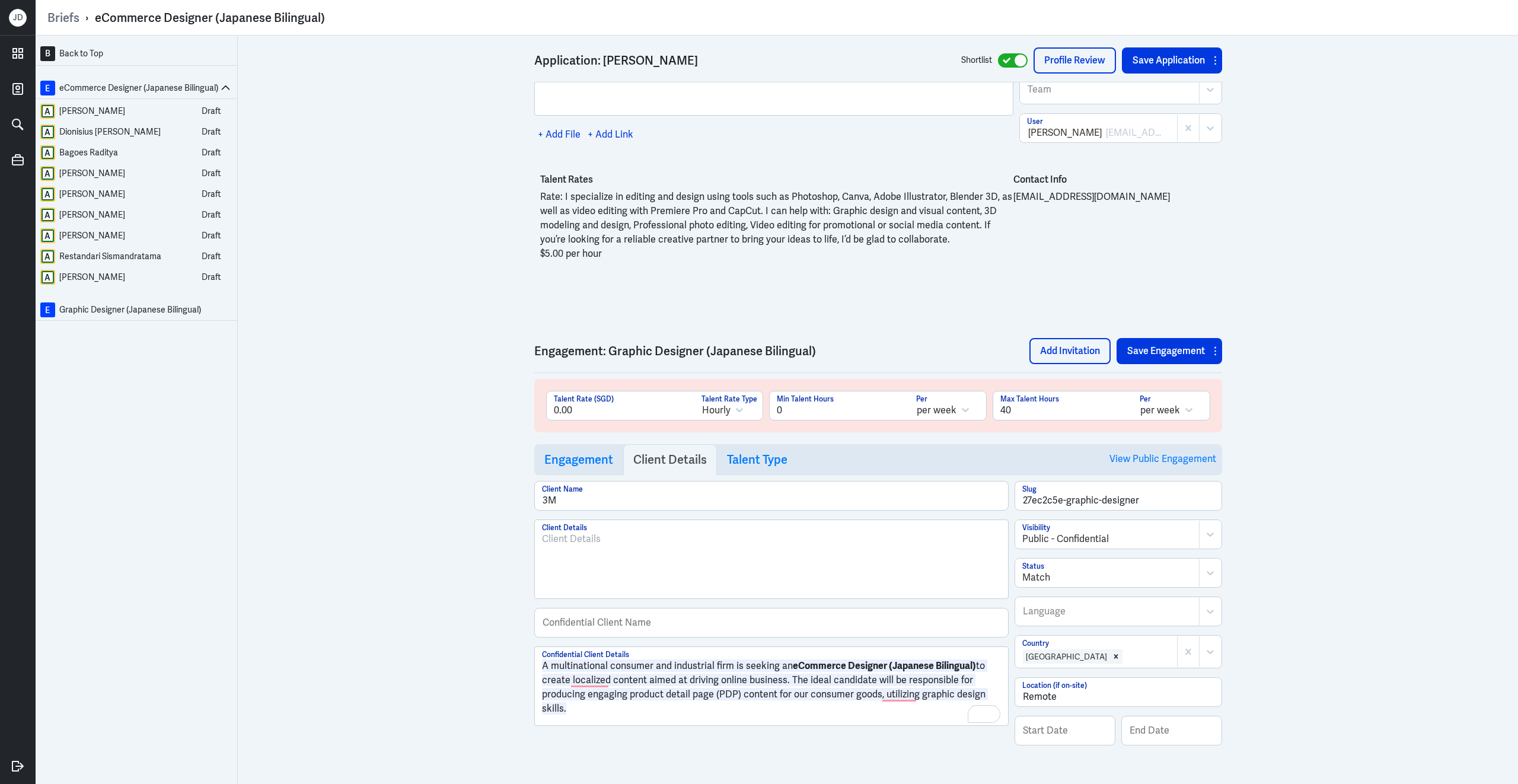
drag, startPoint x: 594, startPoint y: 710, endPoint x: 505, endPoint y: 650, distance: 107.3
click at [505, 650] on div "B Back to Top E eCommerce Designer (Japanese Bilingual) A Iqbal Mahardhika Draf…" at bounding box center [776, 410] width 1482 height 748
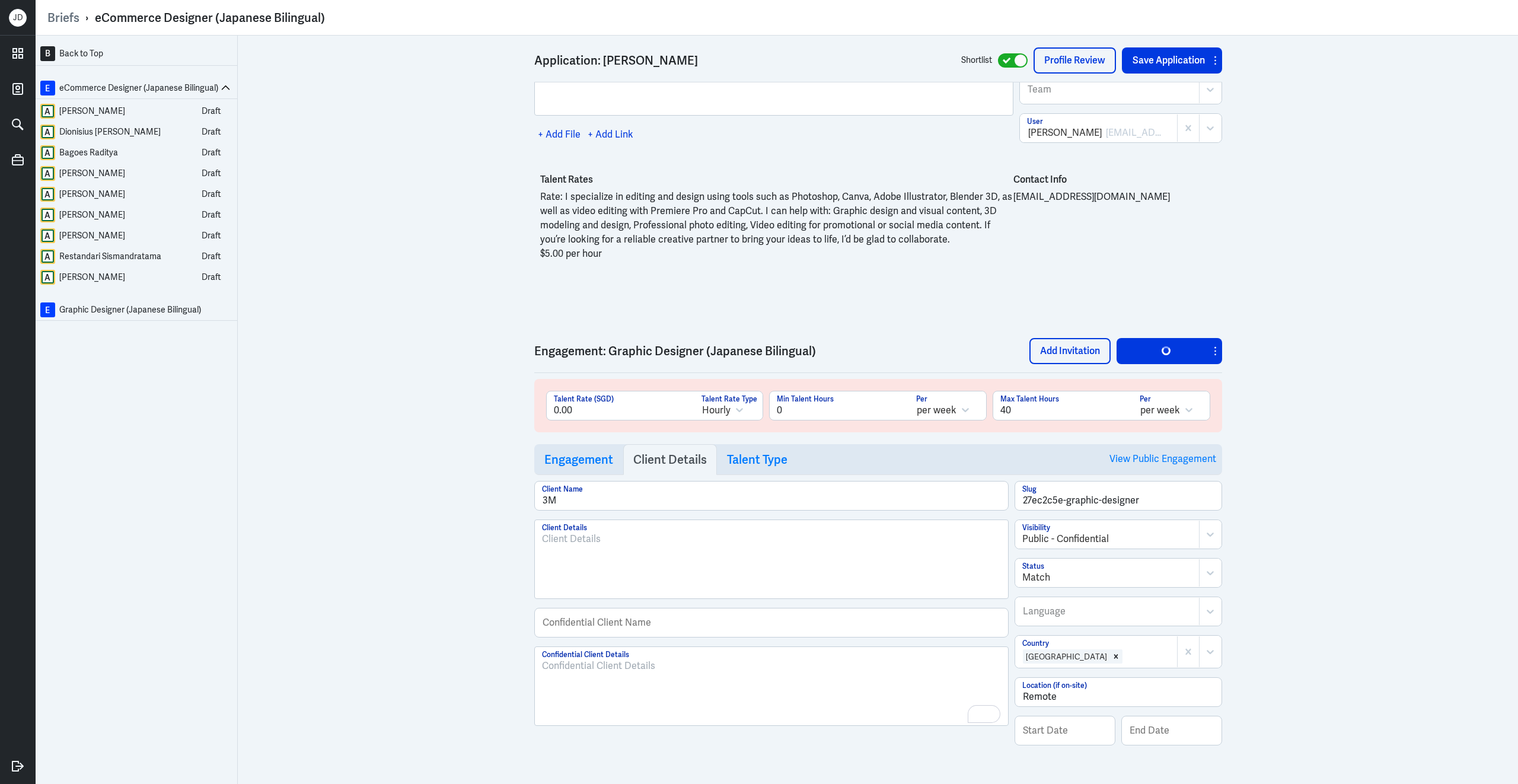
click at [607, 685] on div "To enrich screen reader interactions, please activate Accessibility in Grammarl…" at bounding box center [771, 691] width 459 height 64
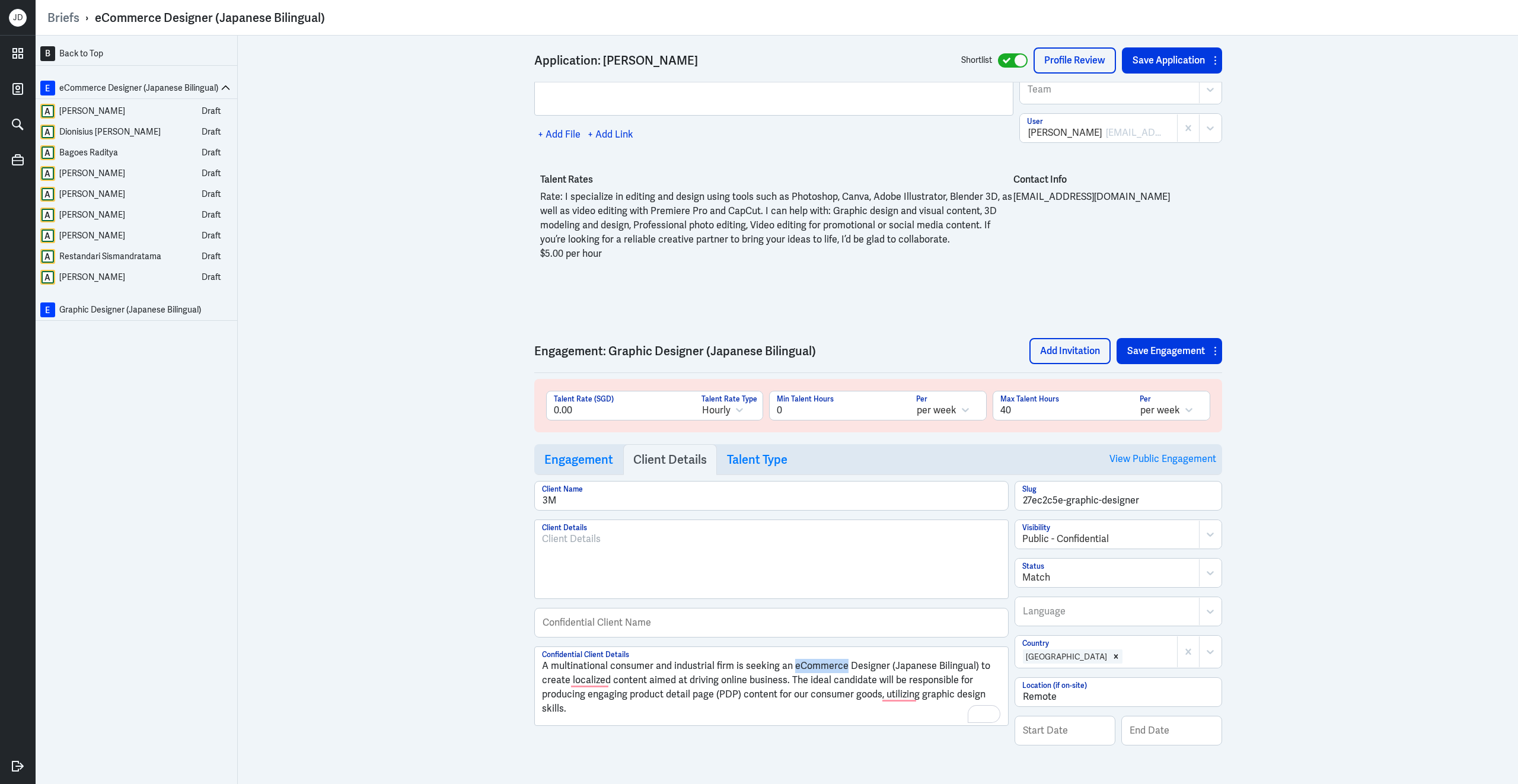
drag, startPoint x: 793, startPoint y: 665, endPoint x: 842, endPoint y: 665, distance: 49.0
click at [844, 665] on p "A multinational consumer and industrial firm is seeking an eCommerce Designer (…" at bounding box center [771, 687] width 459 height 57
click at [631, 621] on input "text" at bounding box center [771, 622] width 473 height 28
paste input "A Multinational Consumer and Industrial Firm"
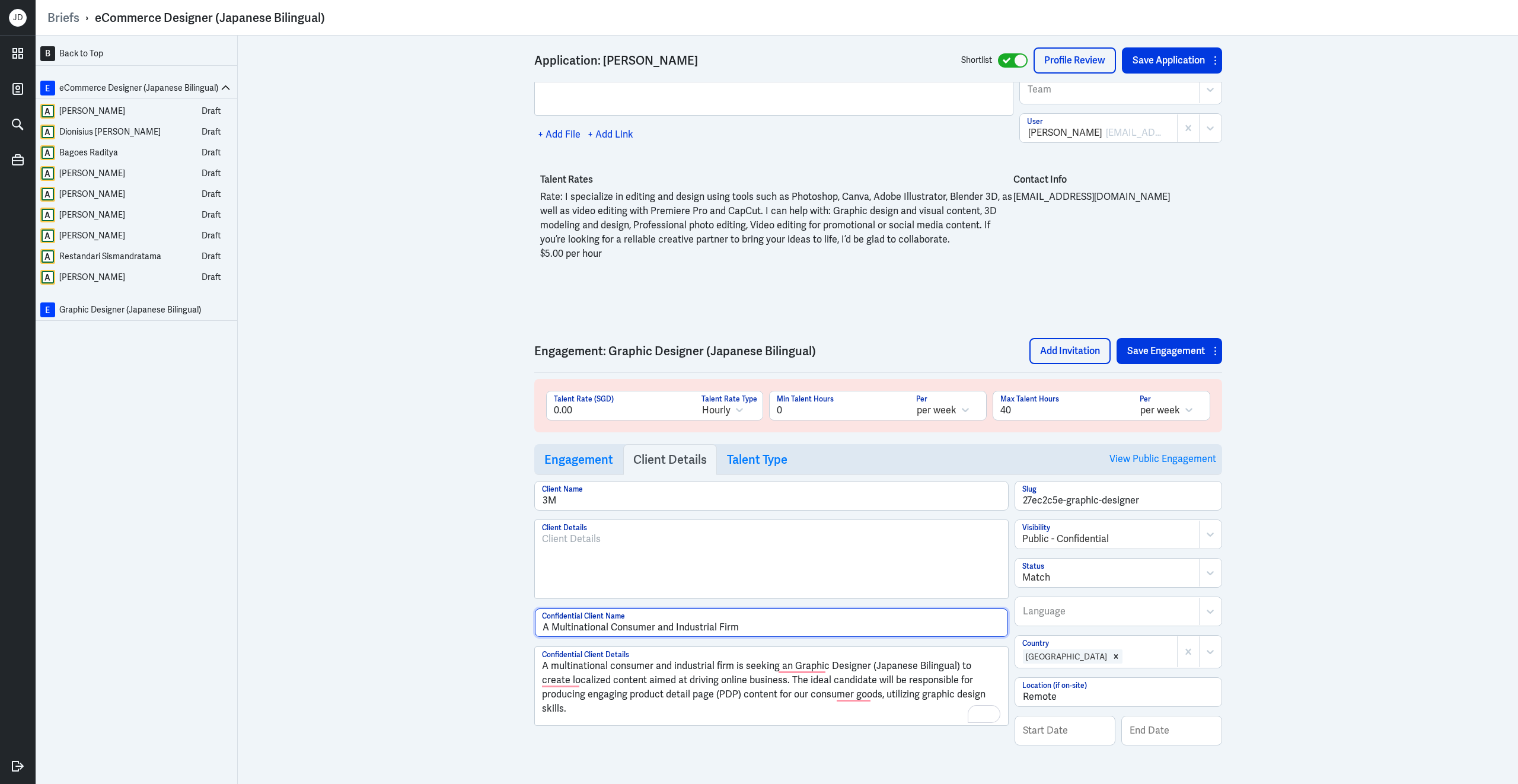
type input "A Multinational Consumer and Industrial Firm"
click at [1372, 537] on div "B Back to Top E eCommerce Designer (Japanese Bilingual) A Iqbal Mahardhika Draf…" at bounding box center [776, 410] width 1482 height 748
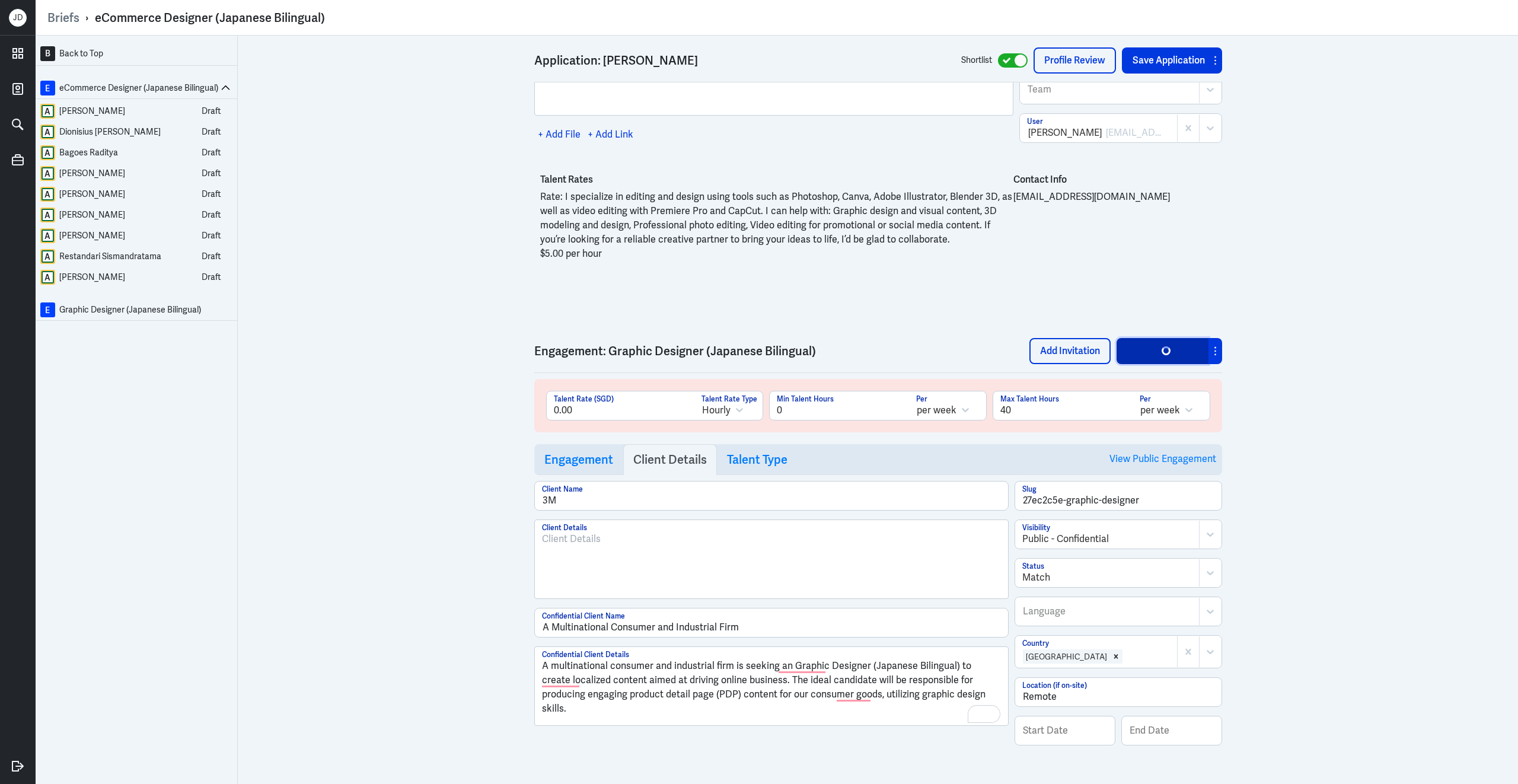
click at [1159, 343] on button "Save Engagement" at bounding box center [1162, 351] width 92 height 26
click at [1159, 348] on button "Save Engagement" at bounding box center [1162, 351] width 92 height 26
click at [583, 462] on h3 "Engagement" at bounding box center [578, 459] width 69 height 14
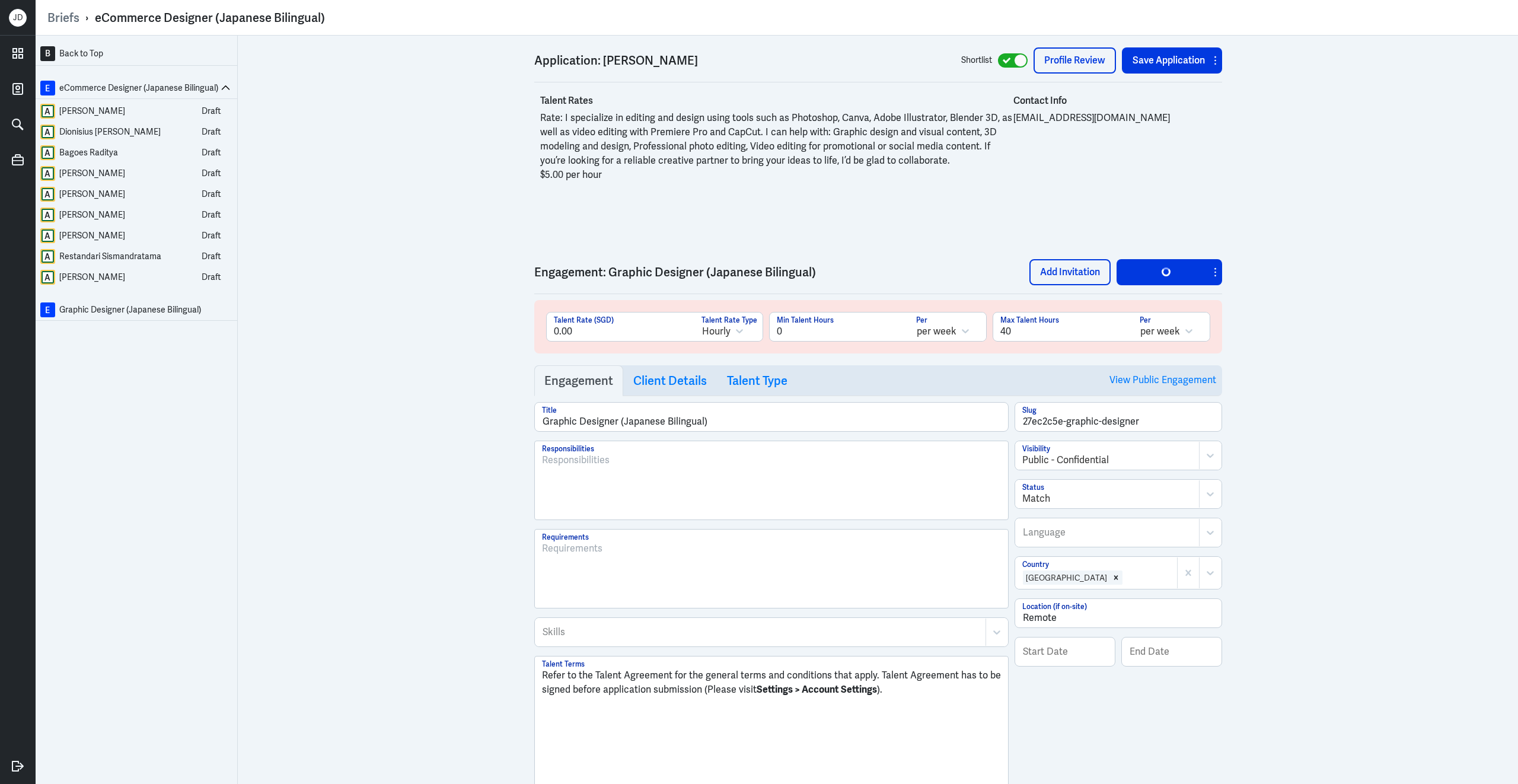
click at [596, 517] on div at bounding box center [771, 485] width 459 height 64
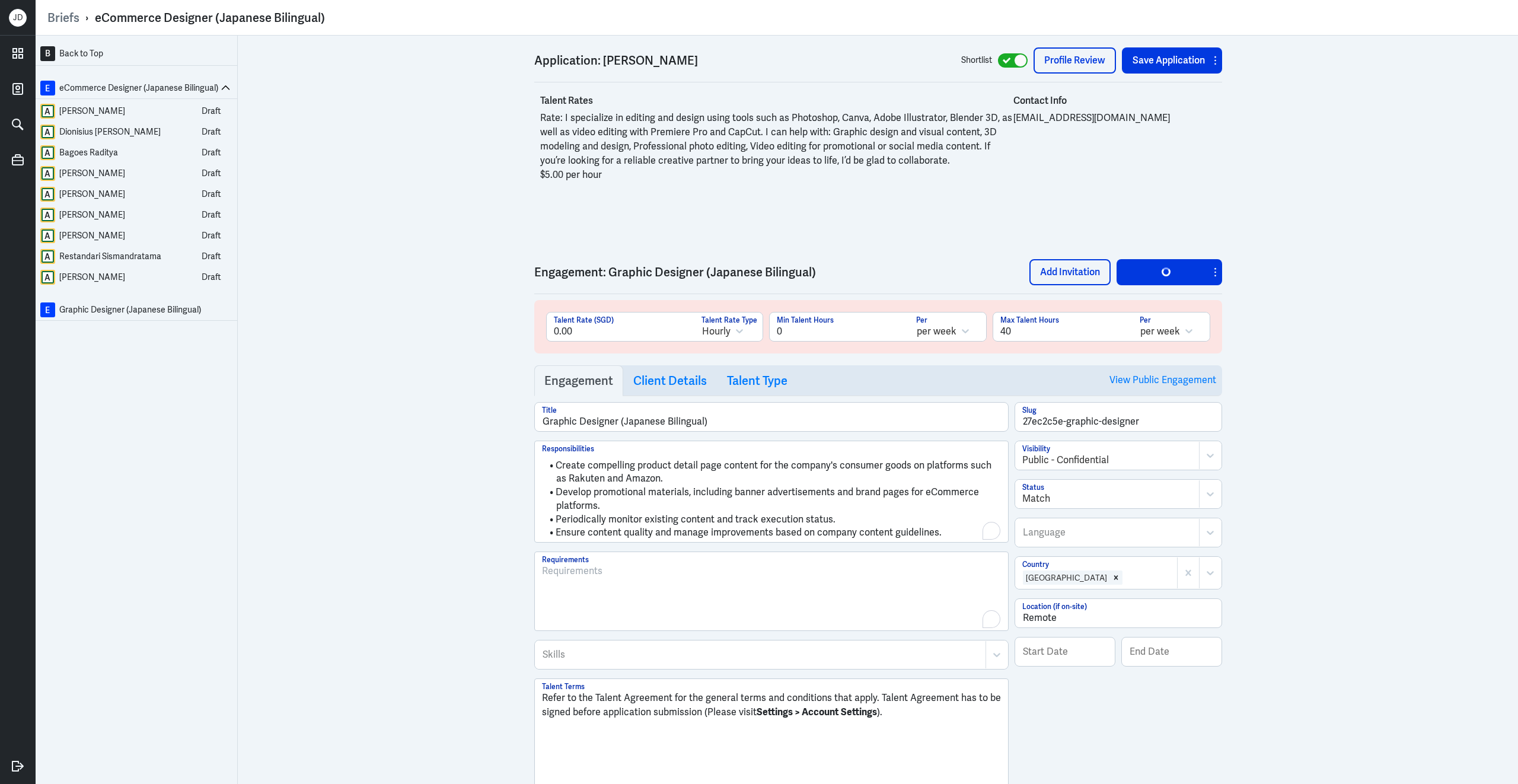
click at [600, 628] on div "To enrich screen reader interactions, please activate Accessibility in Grammarl…" at bounding box center [771, 596] width 459 height 64
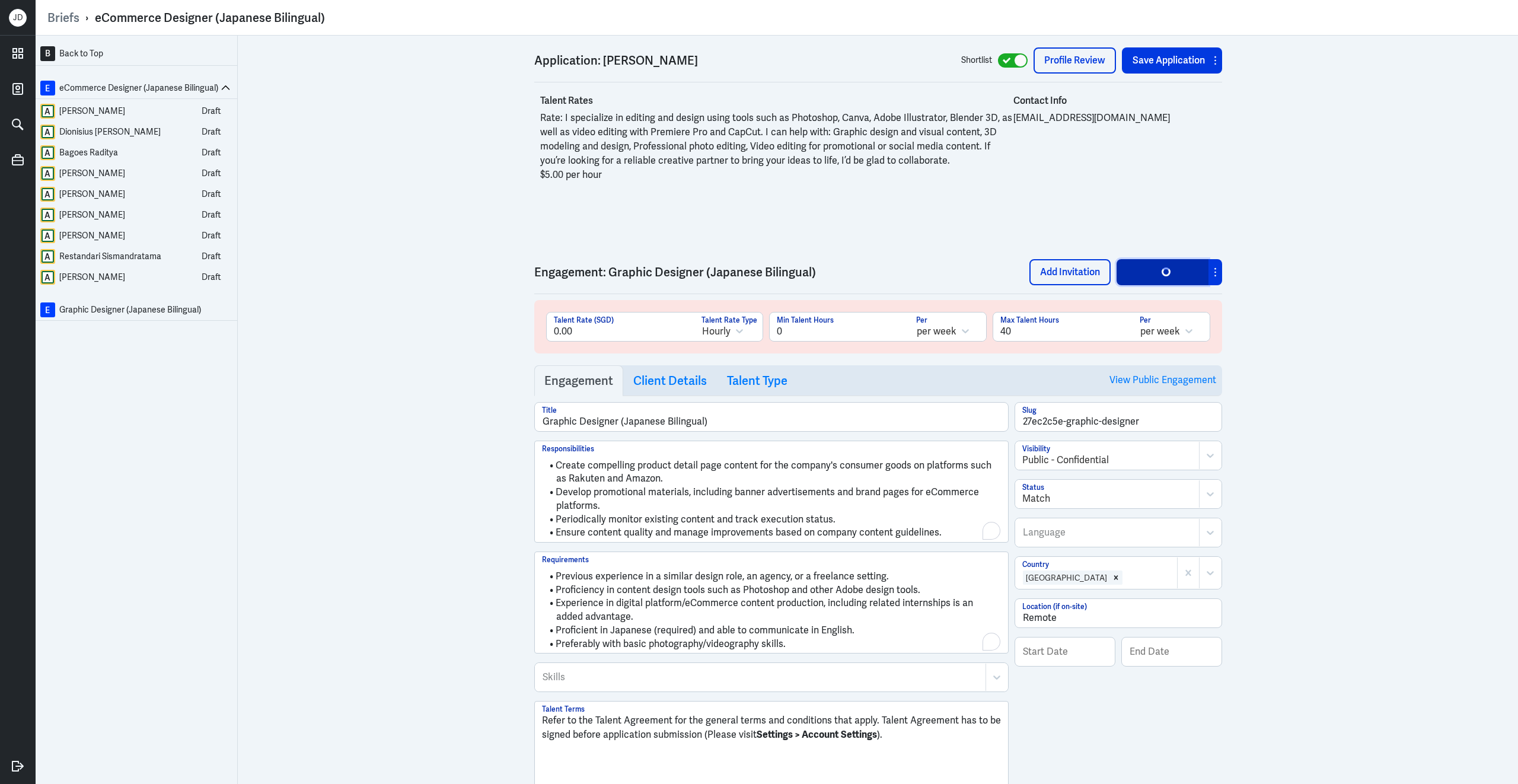
click at [1157, 285] on button "Save Engagement" at bounding box center [1162, 272] width 92 height 26
click at [225, 90] on icon at bounding box center [225, 88] width 9 height 9
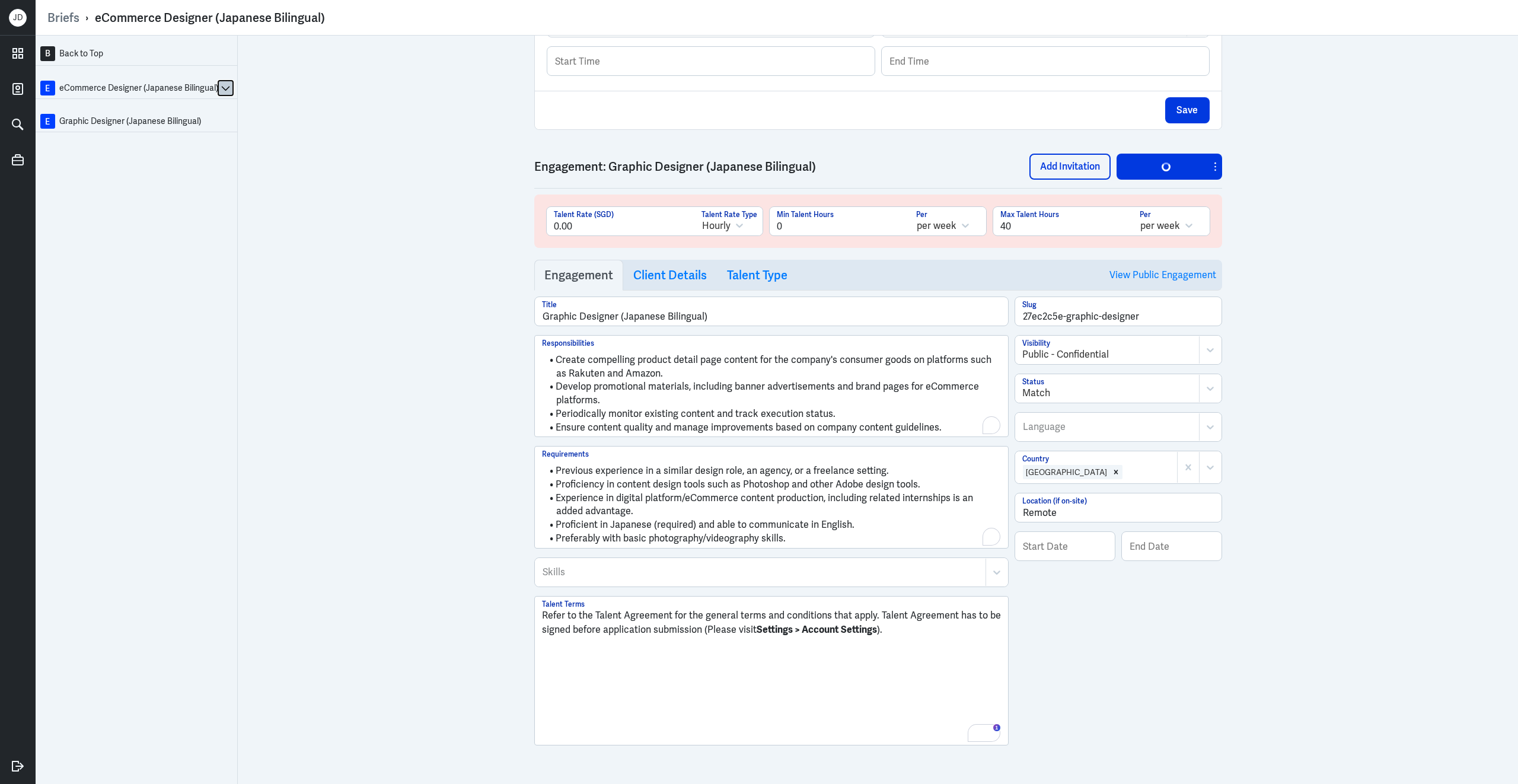
scroll to position [340, 0]
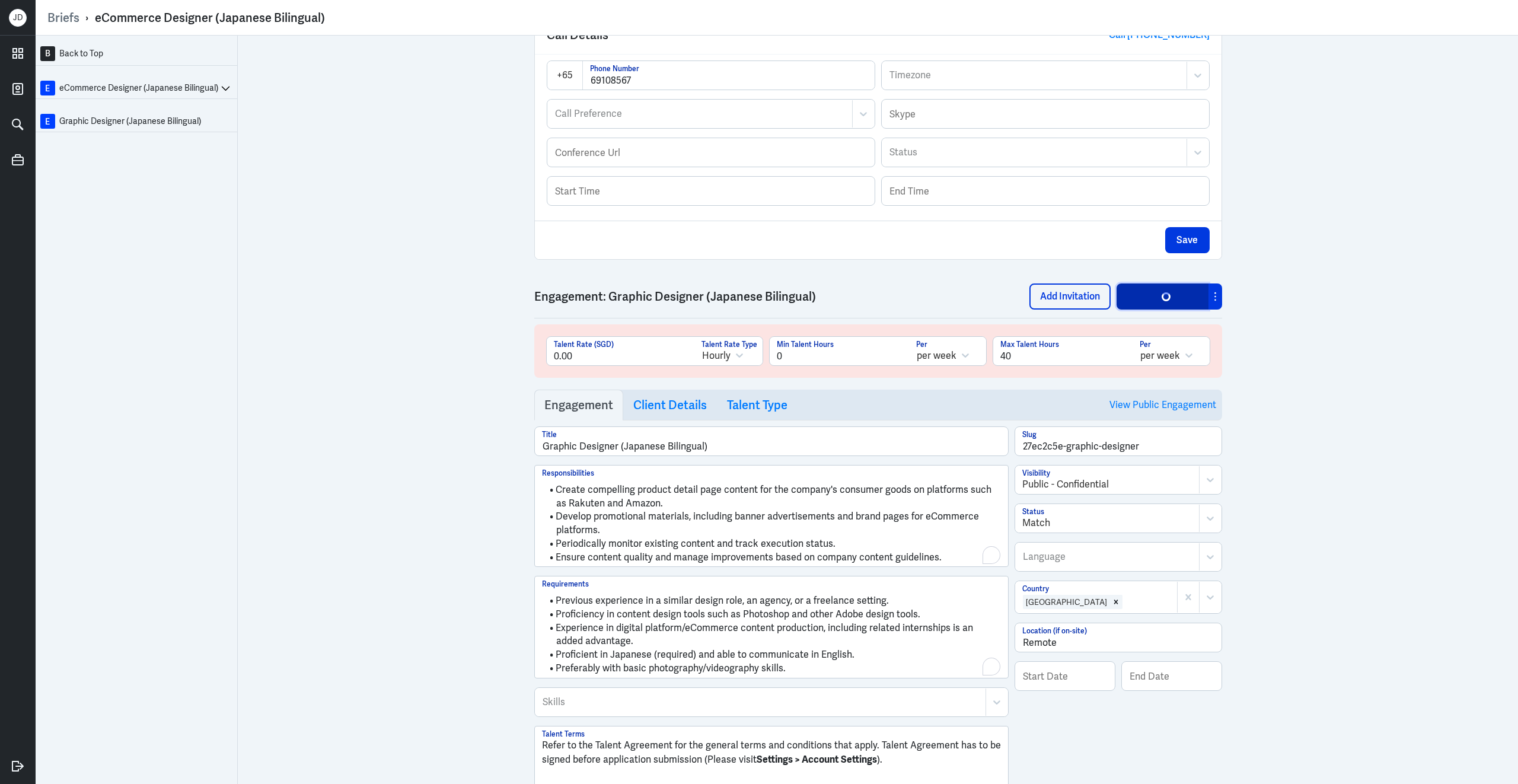
click at [1169, 302] on div "button" at bounding box center [1165, 296] width 12 height 12
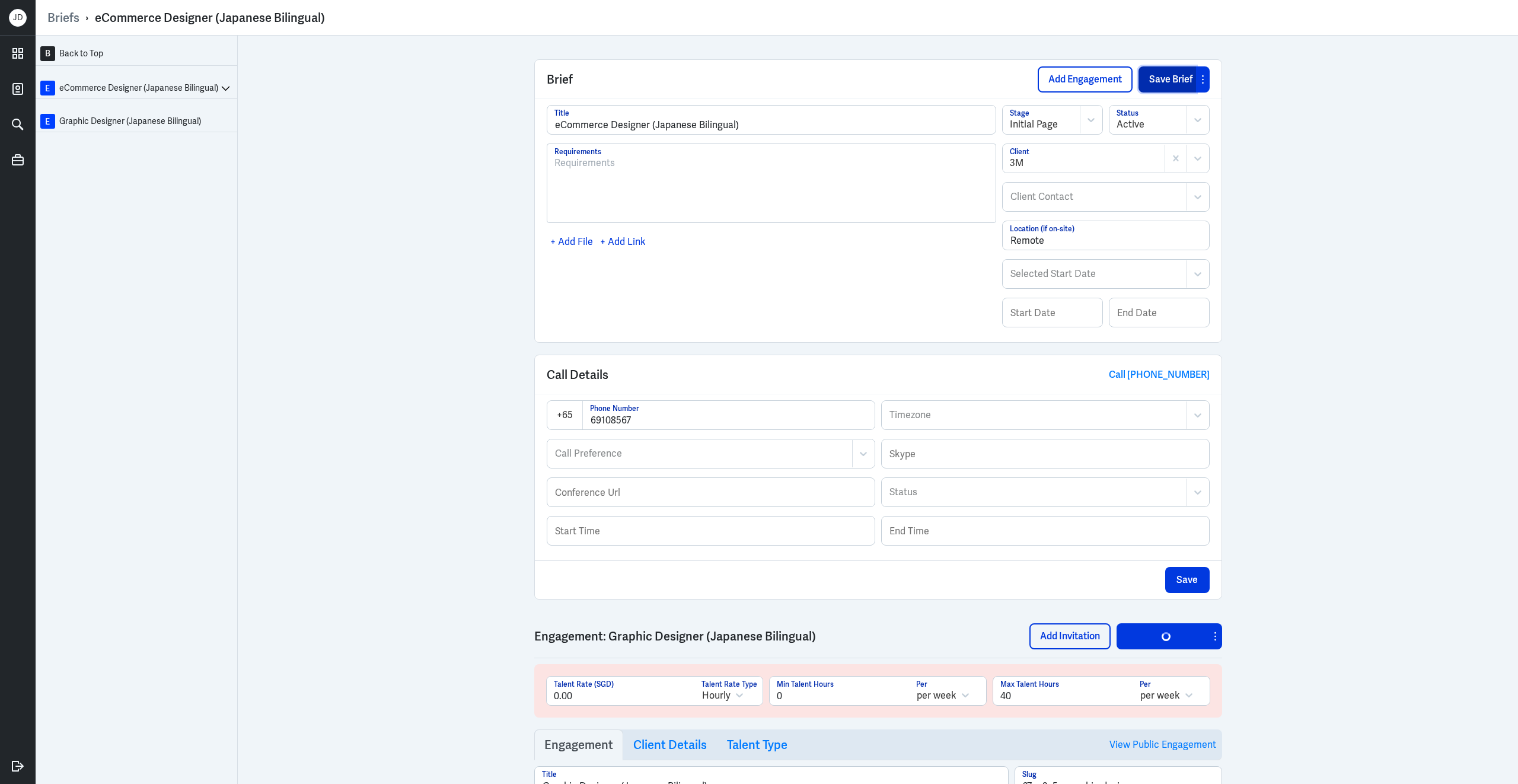
click at [1164, 80] on button "Save Brief" at bounding box center [1167, 79] width 58 height 26
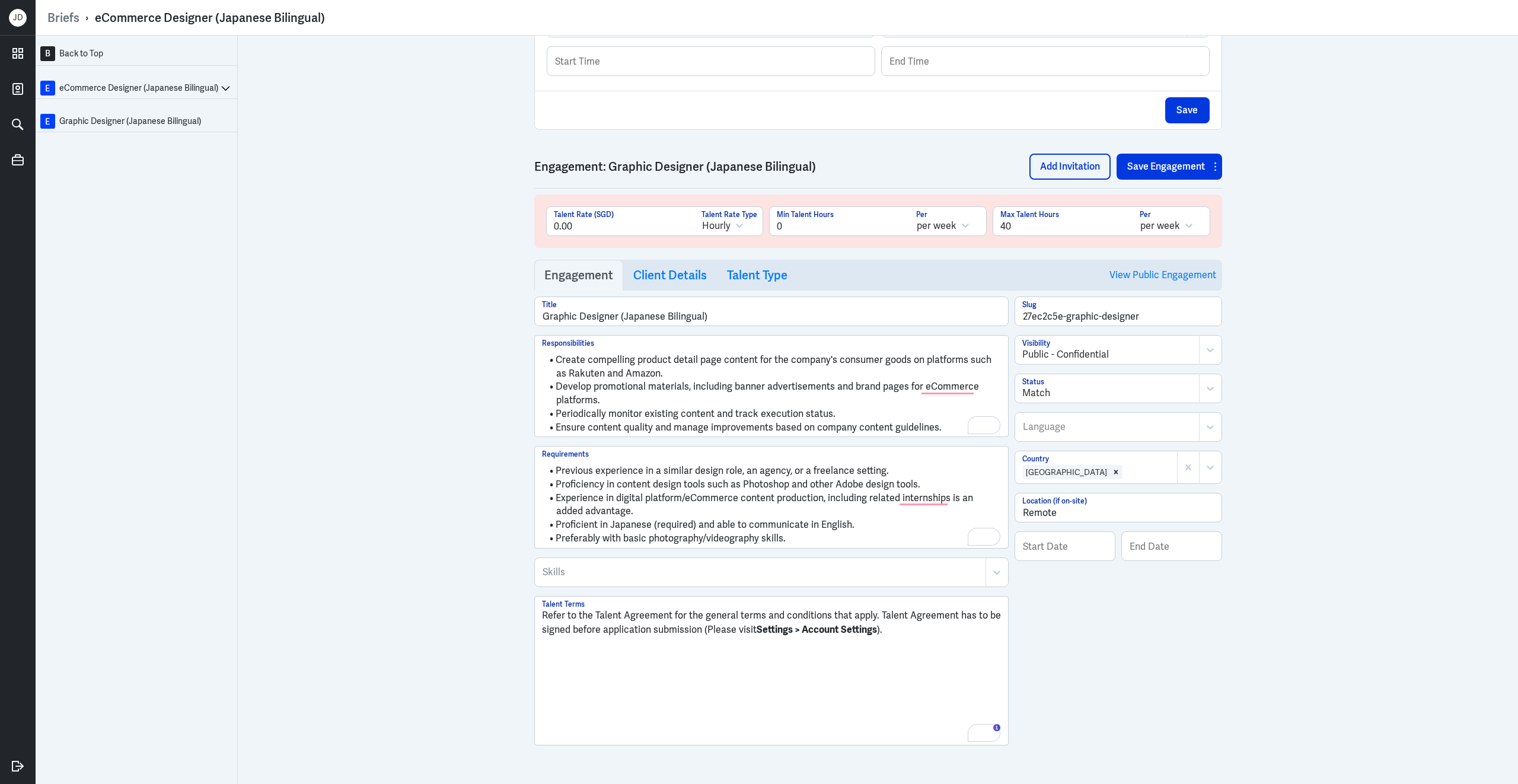
scroll to position [479, 0]
click at [1145, 165] on button "Save Engagement" at bounding box center [1162, 166] width 92 height 26
click at [1140, 268] on link "View Public Engagement" at bounding box center [1163, 275] width 107 height 30
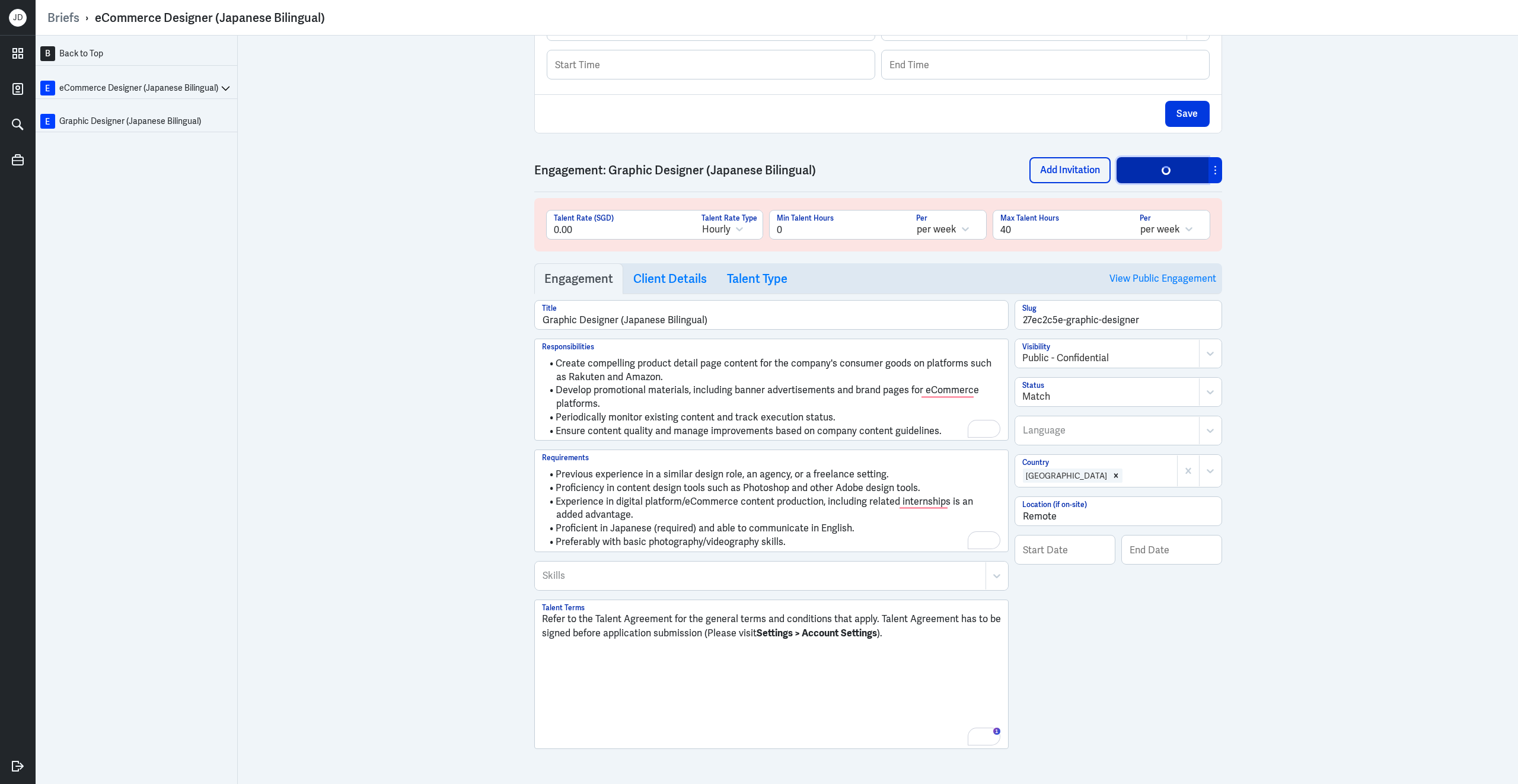
click at [1153, 179] on button "Save Engagement" at bounding box center [1162, 170] width 92 height 26
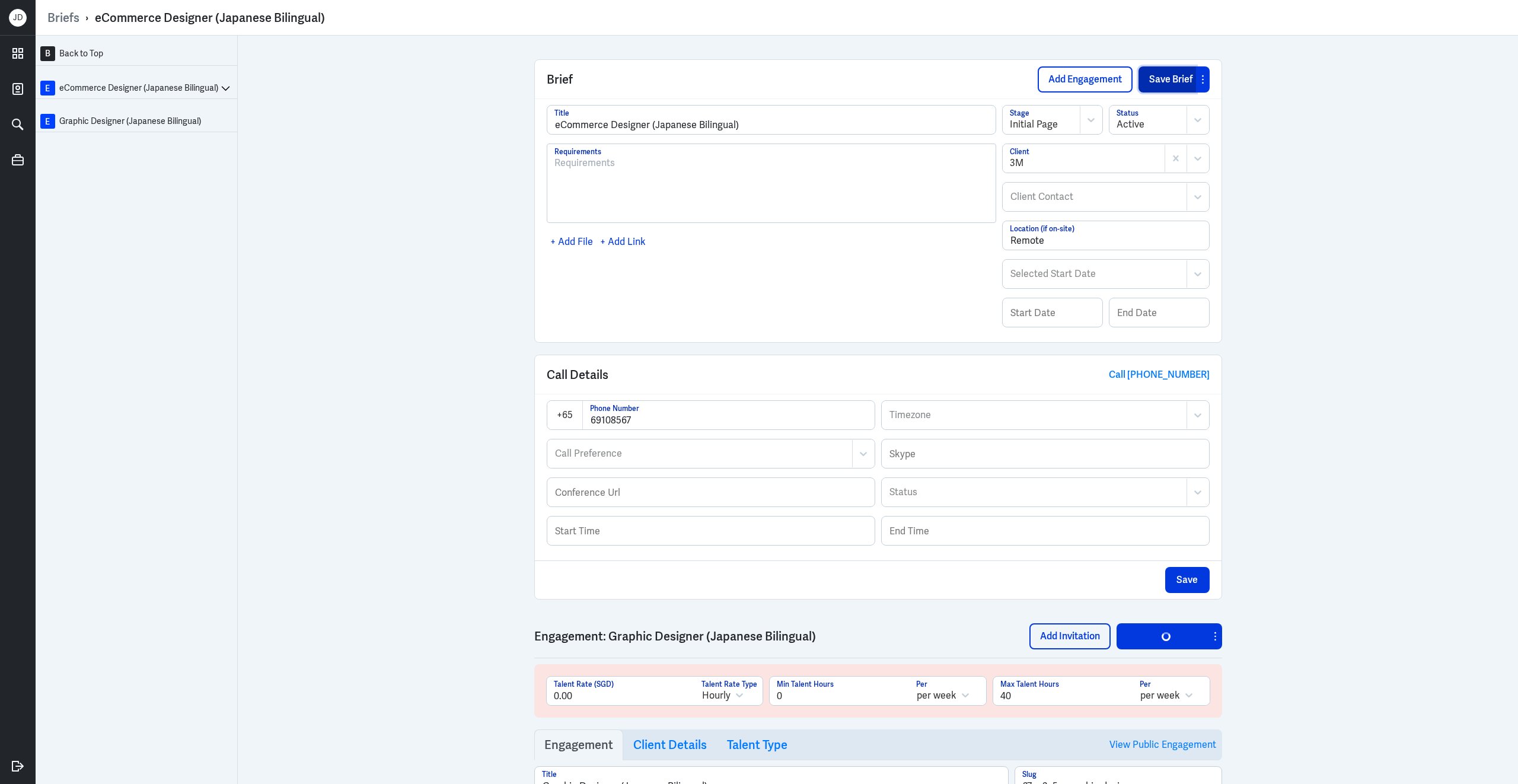
click at [1160, 87] on button "Save Brief" at bounding box center [1167, 79] width 58 height 26
